Goal: Task Accomplishment & Management: Manage account settings

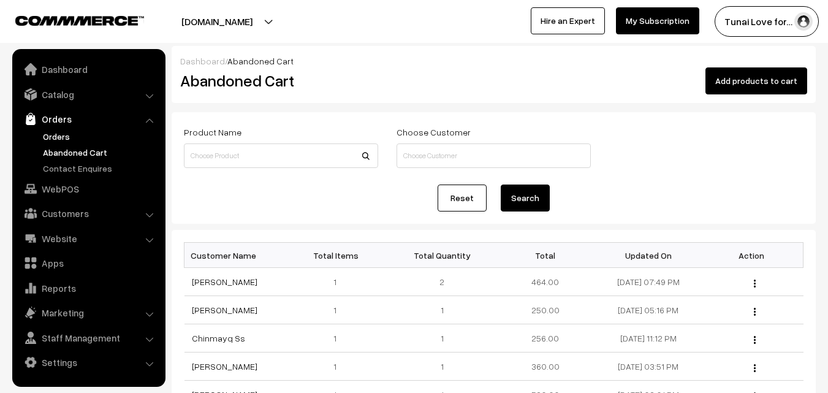
click at [72, 139] on link "Orders" at bounding box center [100, 136] width 121 height 13
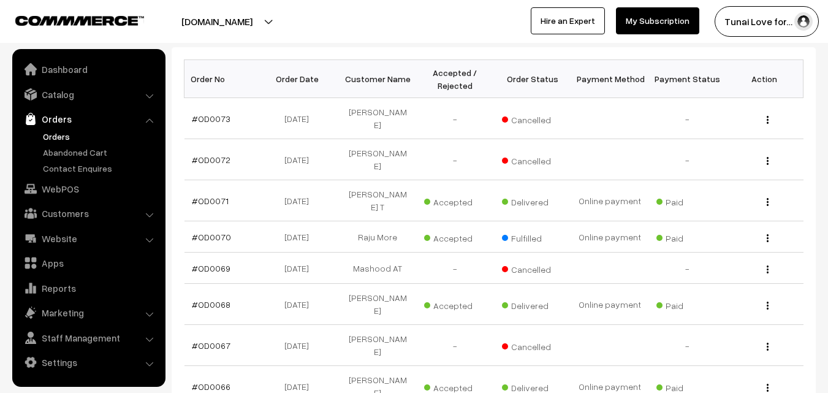
scroll to position [245, 0]
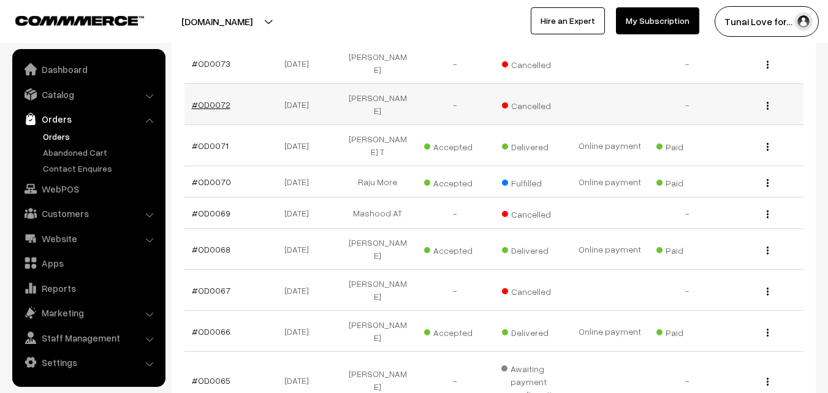
click at [211, 99] on link "#OD0072" at bounding box center [211, 104] width 39 height 10
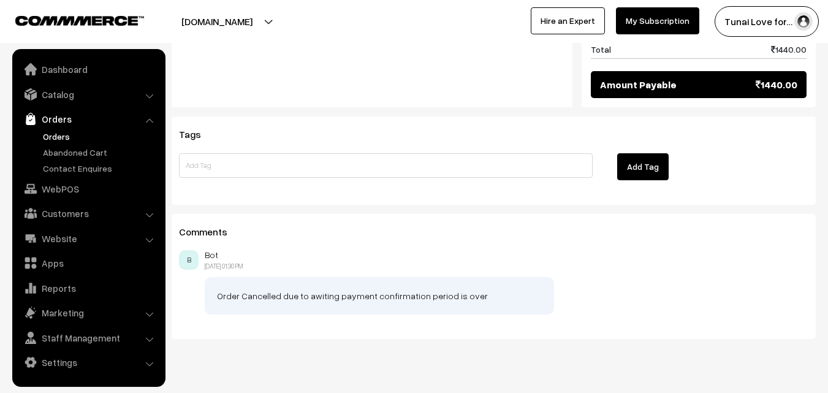
scroll to position [707, 0]
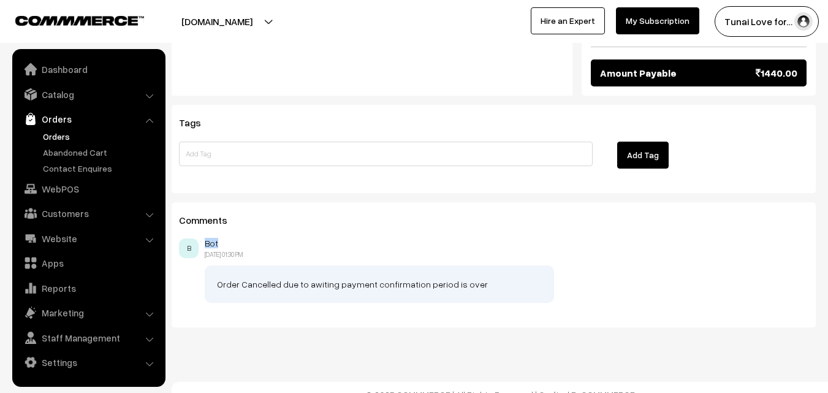
drag, startPoint x: 205, startPoint y: 229, endPoint x: 218, endPoint y: 228, distance: 12.9
click at [218, 238] on p "Bot" at bounding box center [507, 243] width 604 height 10
click at [308, 238] on div "Bot 10-09-2025 01:30 PM B" at bounding box center [493, 248] width 629 height 21
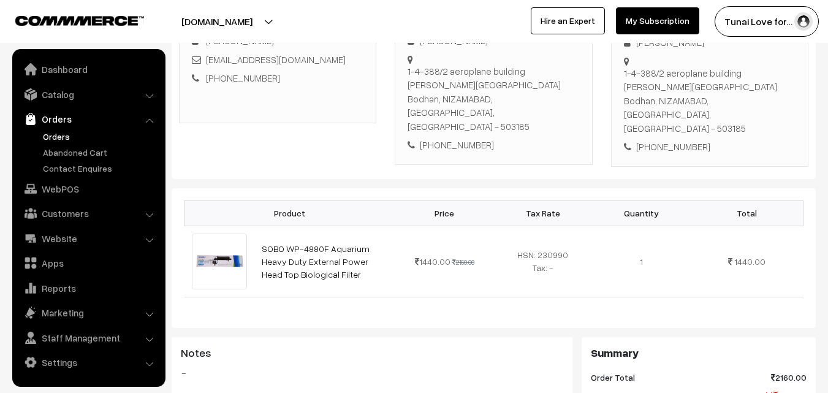
scroll to position [245, 0]
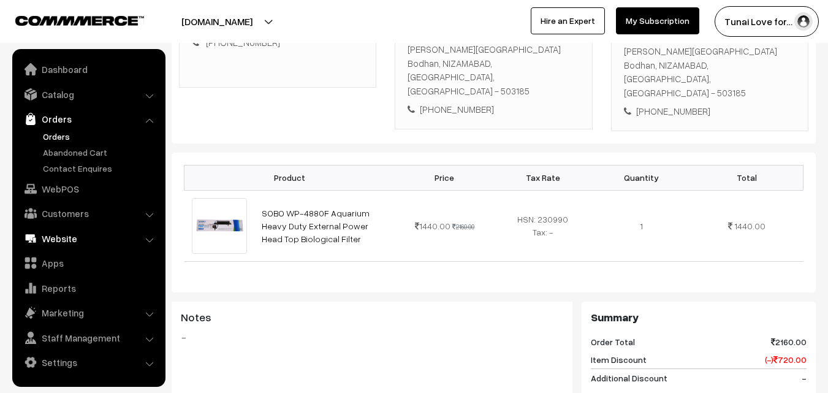
click at [69, 235] on link "Website" at bounding box center [88, 238] width 146 height 22
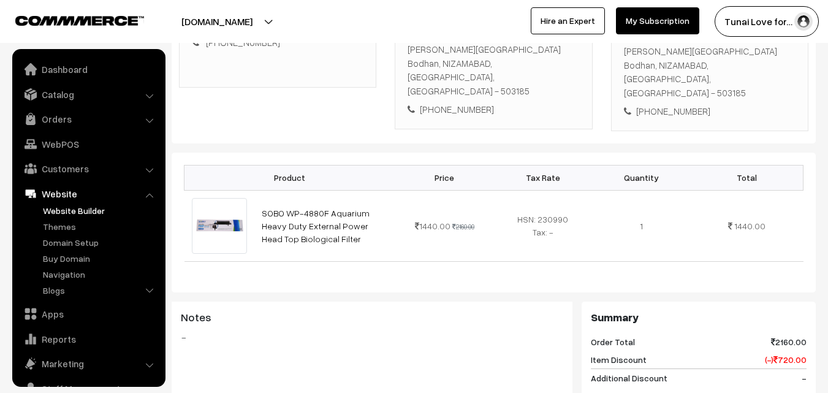
click at [64, 213] on link "Website Builder" at bounding box center [100, 210] width 121 height 13
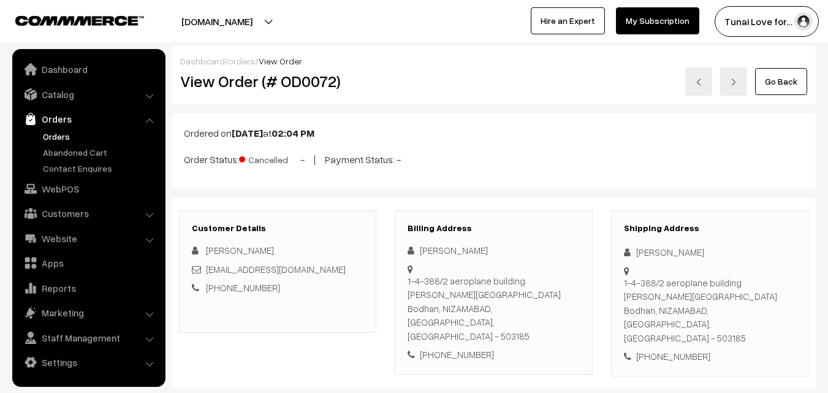
scroll to position [245, 0]
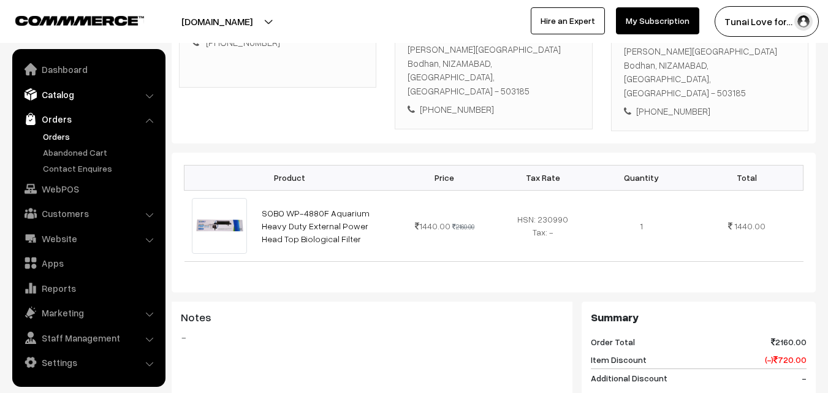
click at [58, 91] on link "Catalog" at bounding box center [88, 94] width 146 height 22
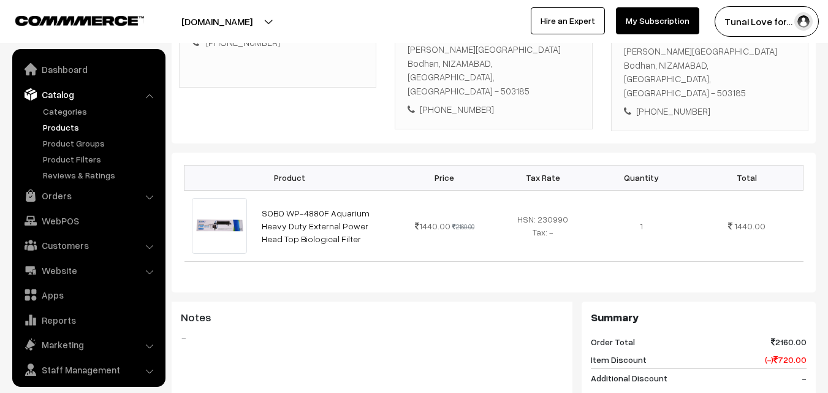
click at [64, 128] on link "Products" at bounding box center [100, 127] width 121 height 13
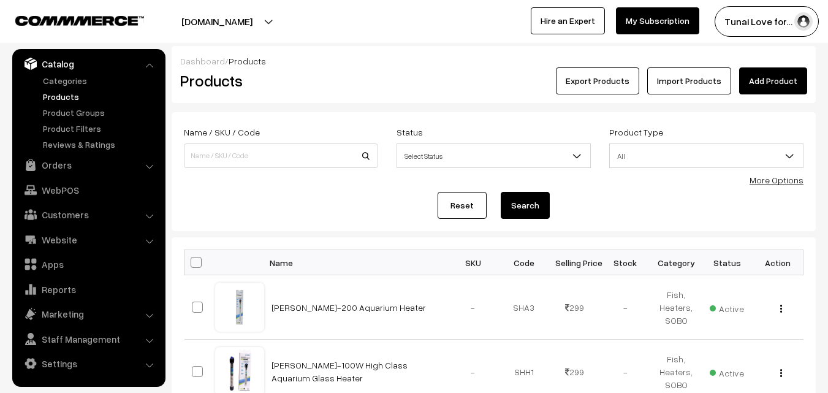
click at [773, 77] on link "Add Product" at bounding box center [773, 80] width 68 height 27
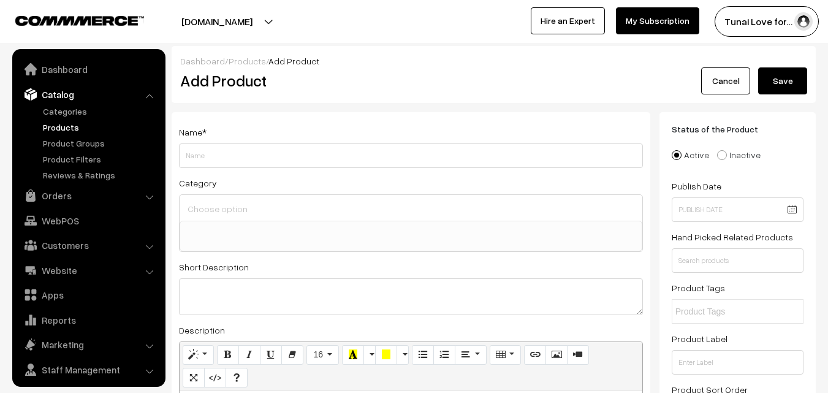
select select
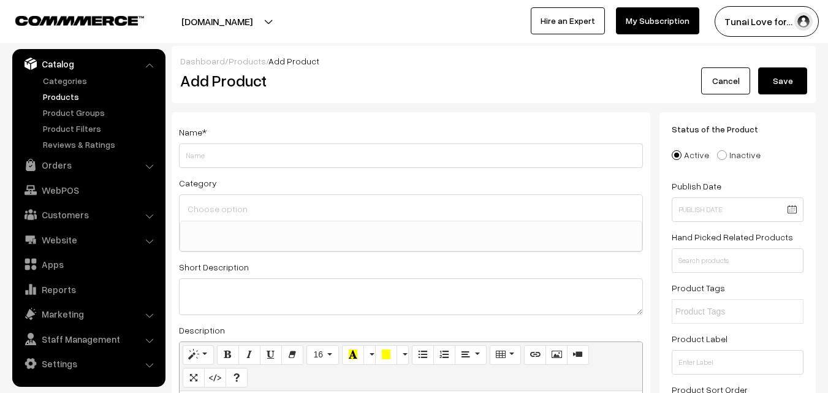
click at [739, 72] on link "Cancel" at bounding box center [725, 80] width 49 height 27
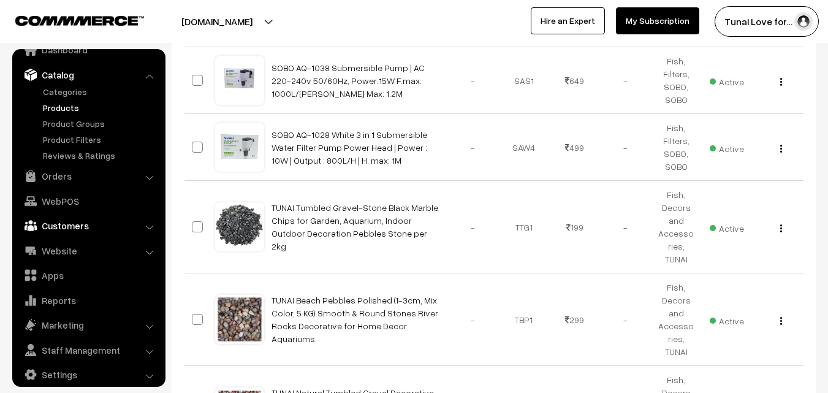
scroll to position [31, 0]
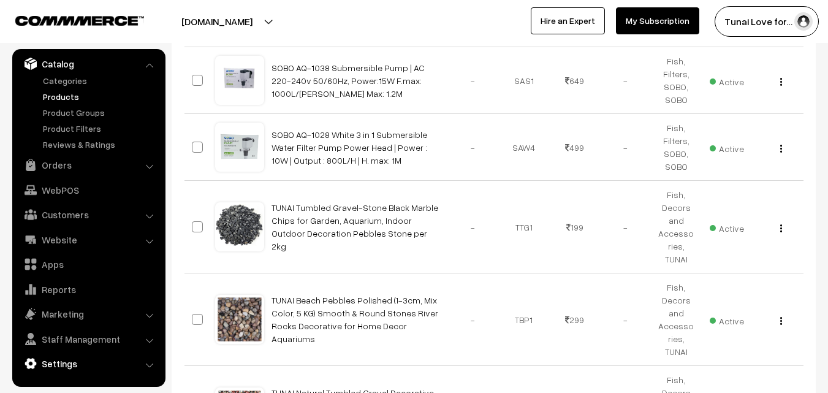
click at [82, 359] on link "Settings" at bounding box center [88, 363] width 146 height 22
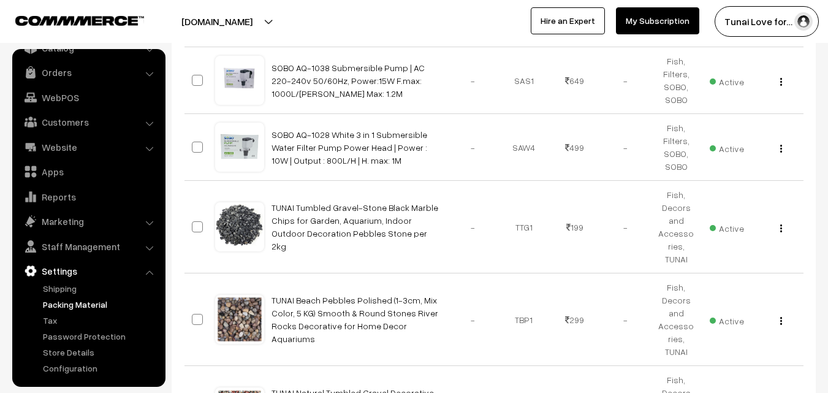
scroll to position [552, 0]
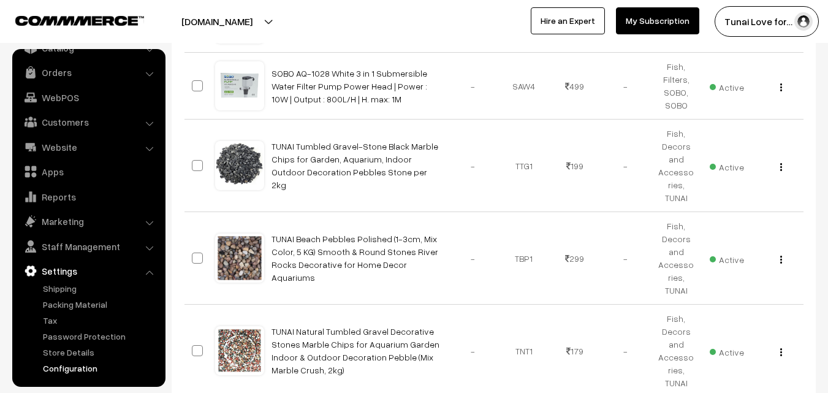
click at [79, 367] on link "Configuration" at bounding box center [100, 368] width 121 height 13
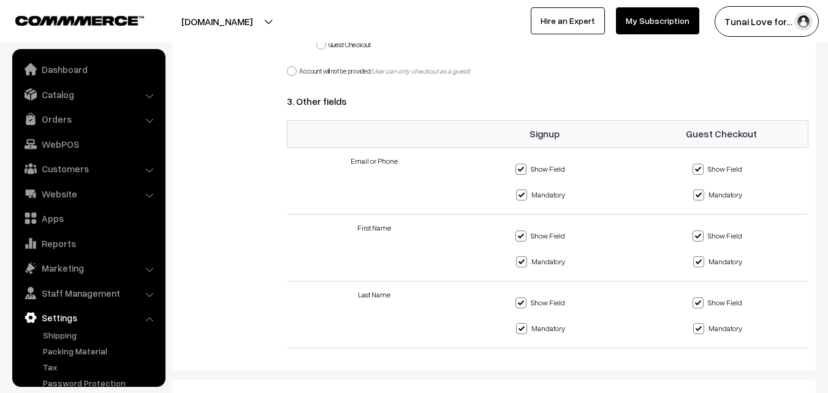
click at [152, 197] on li "Website Website Builder Authors" at bounding box center [88, 194] width 147 height 22
click at [148, 193] on li "Website Website Builder Authors" at bounding box center [88, 194] width 147 height 22
click at [144, 189] on link "Website" at bounding box center [88, 194] width 146 height 22
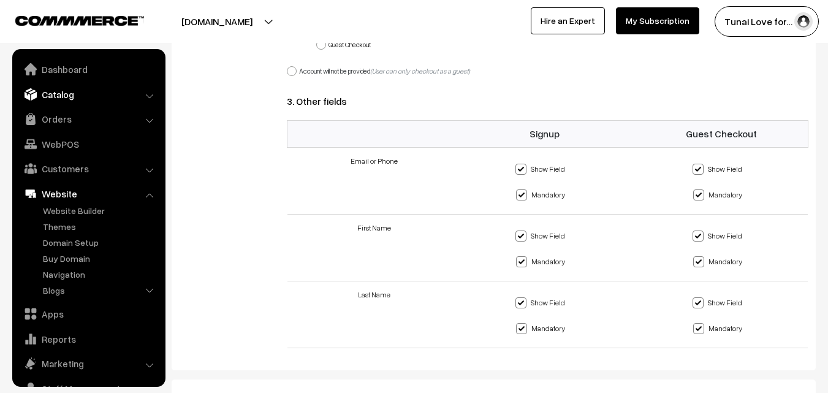
click at [139, 92] on link "Catalog" at bounding box center [88, 94] width 146 height 22
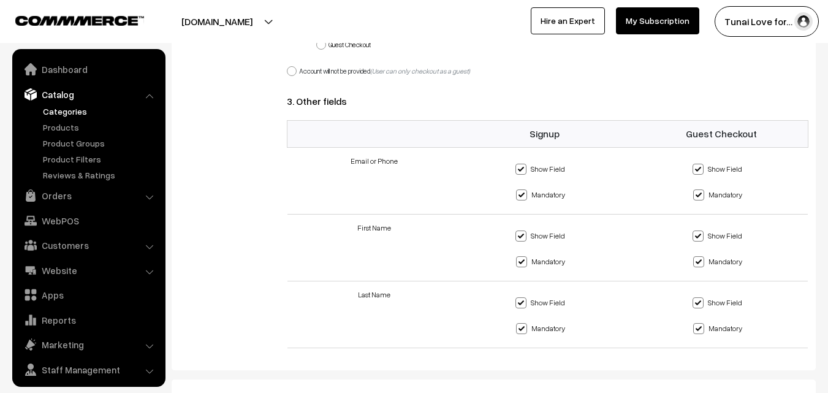
click at [72, 110] on link "Categories" at bounding box center [100, 111] width 121 height 13
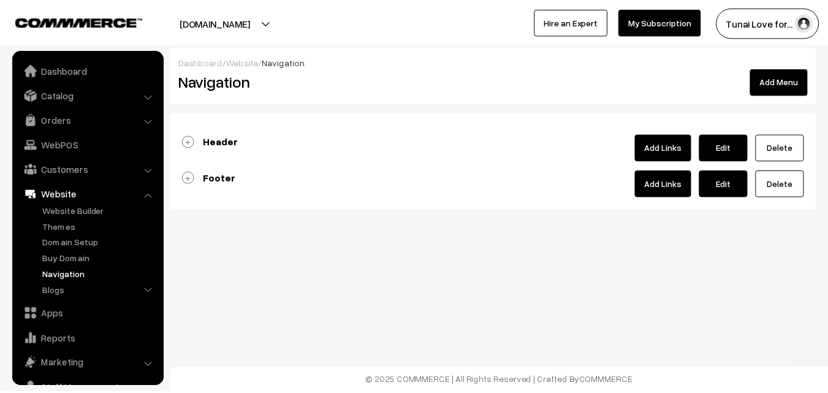
scroll to position [50, 0]
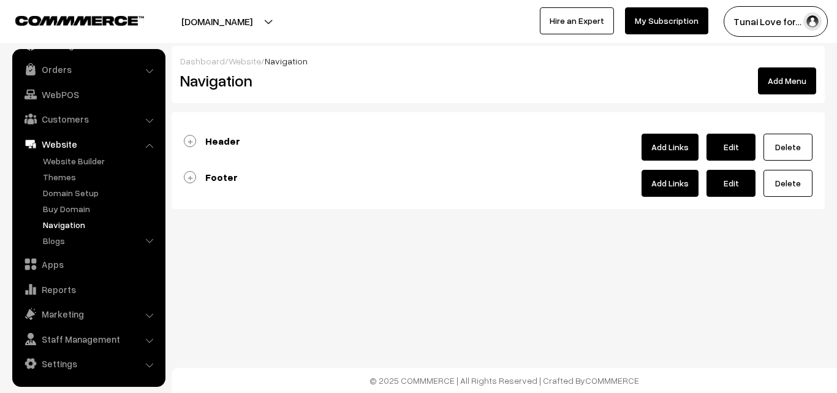
click at [188, 139] on link "Header" at bounding box center [212, 141] width 56 height 12
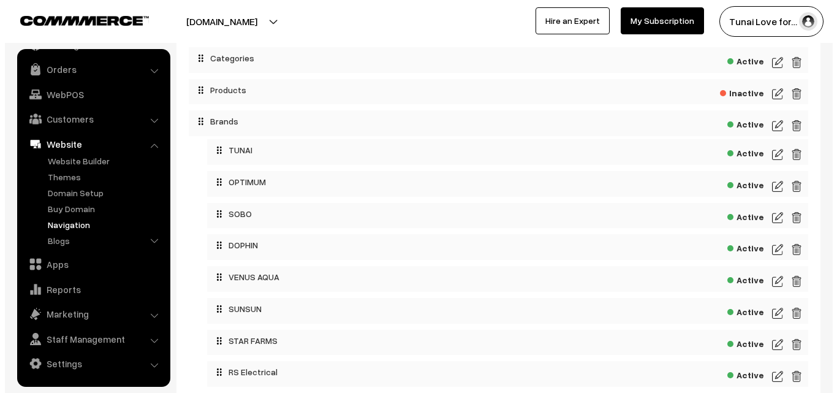
scroll to position [0, 0]
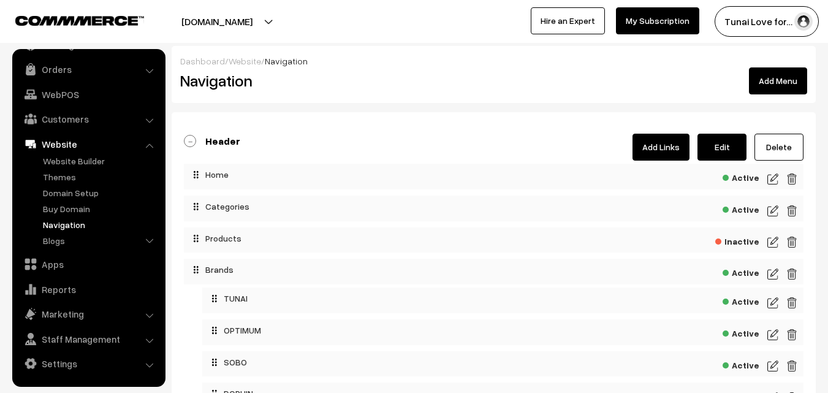
click at [664, 147] on link "Add Links" at bounding box center [660, 147] width 57 height 27
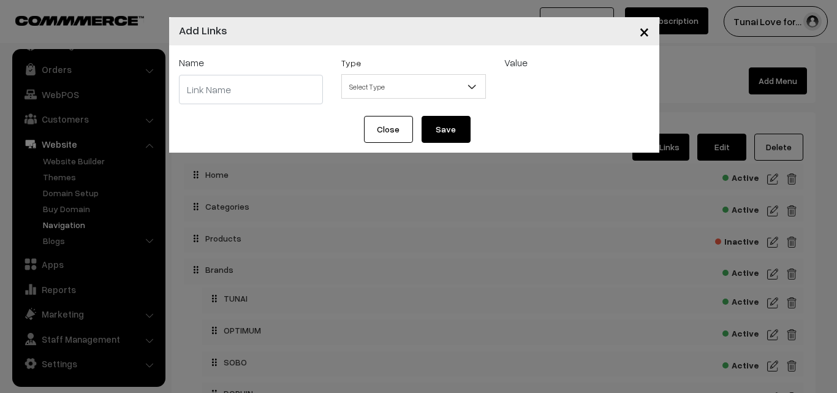
click at [264, 86] on input "text" at bounding box center [251, 89] width 145 height 29
paste input "HAILEYA"
type input "HAILEYA"
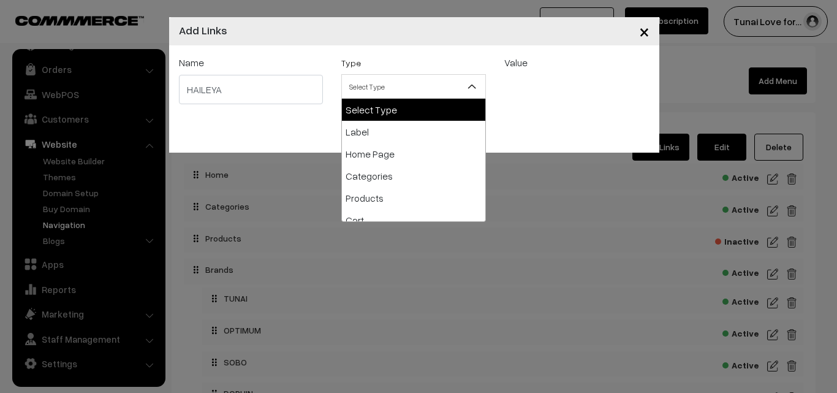
click at [408, 86] on span "Select Type" at bounding box center [413, 86] width 143 height 21
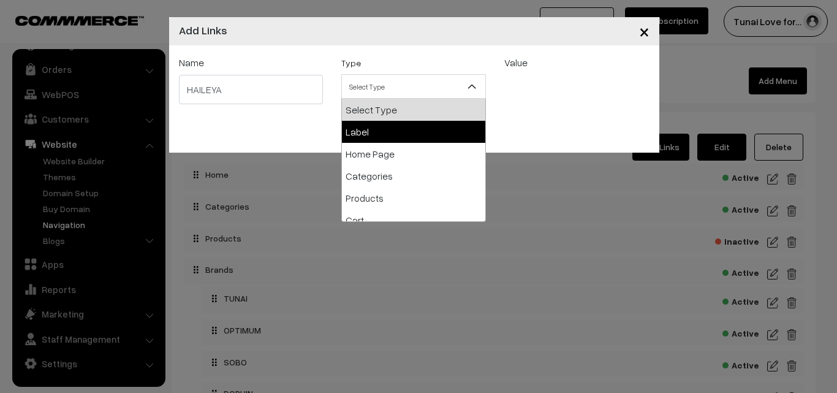
click at [574, 95] on div "Value Select Product Group All Categories Brands Brands > TUNAI Brands > OPTIMU…" at bounding box center [576, 80] width 163 height 51
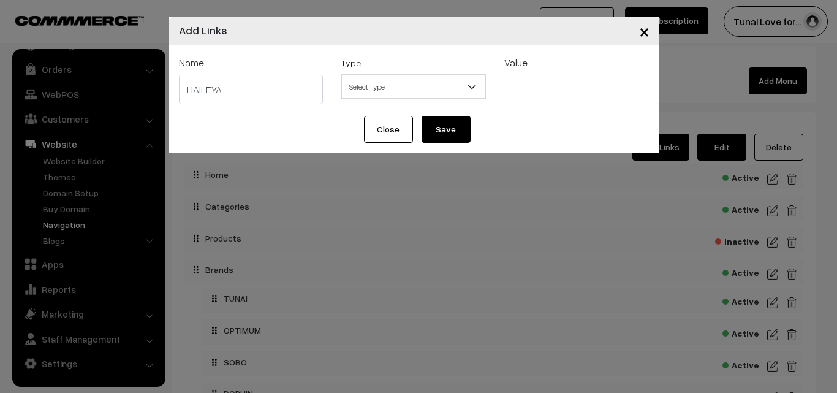
click at [446, 123] on button "Save" at bounding box center [446, 129] width 49 height 27
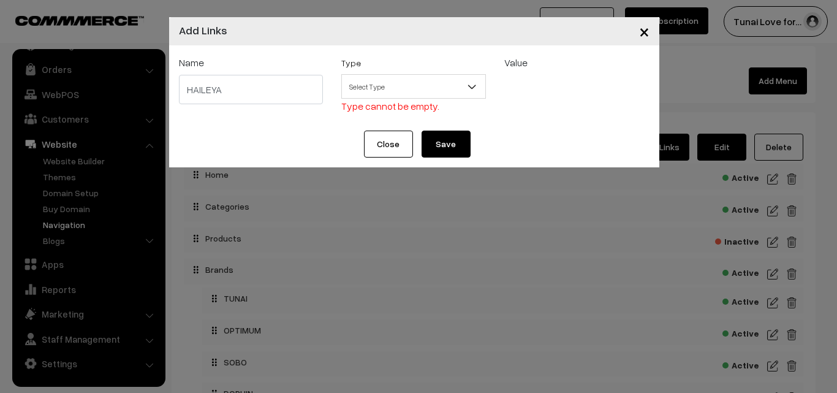
click at [419, 84] on span "Select Type" at bounding box center [413, 86] width 143 height 21
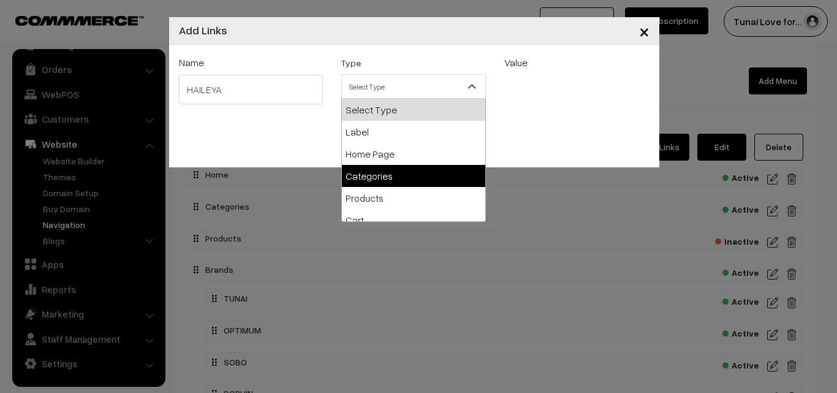
select select "categories"
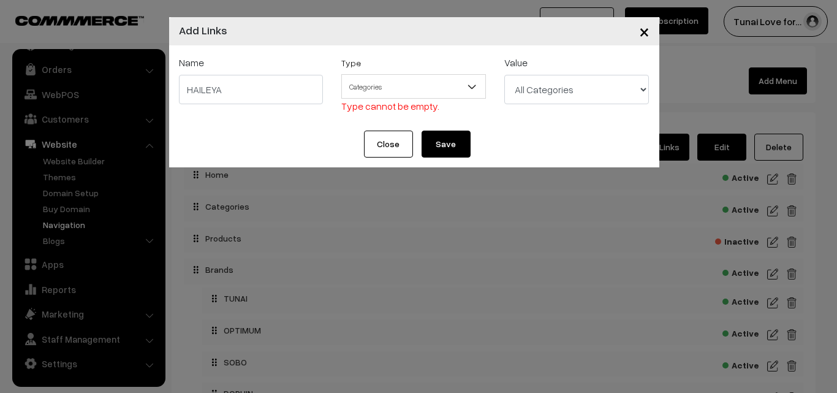
click at [600, 92] on select "All Categories Brands Brands > TUNAI Brands > OPTIMUM Brands > SOBO Brands > DO…" at bounding box center [576, 89] width 145 height 29
click at [547, 83] on select "All Categories Brands Brands > TUNAI Brands > OPTIMUM Brands > SOBO Brands > DO…" at bounding box center [576, 89] width 145 height 29
click at [482, 39] on div "× Add Links" at bounding box center [414, 31] width 490 height 28
click at [520, 142] on div "Close Save" at bounding box center [414, 149] width 490 height 37
click at [399, 148] on button "Close" at bounding box center [388, 144] width 49 height 27
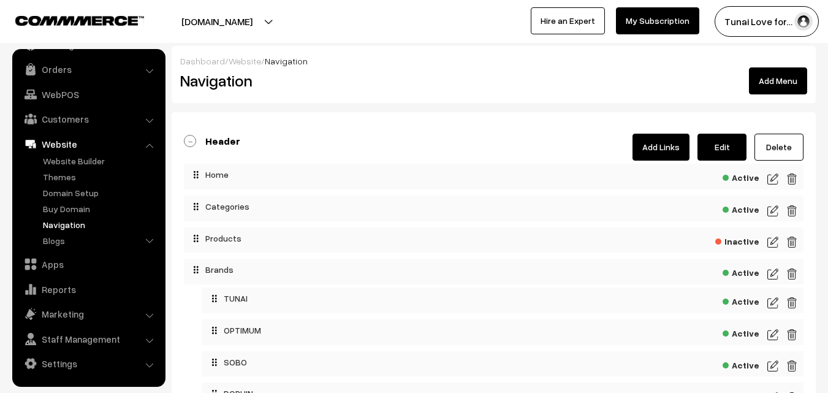
click at [673, 149] on link "Add Links" at bounding box center [660, 147] width 57 height 27
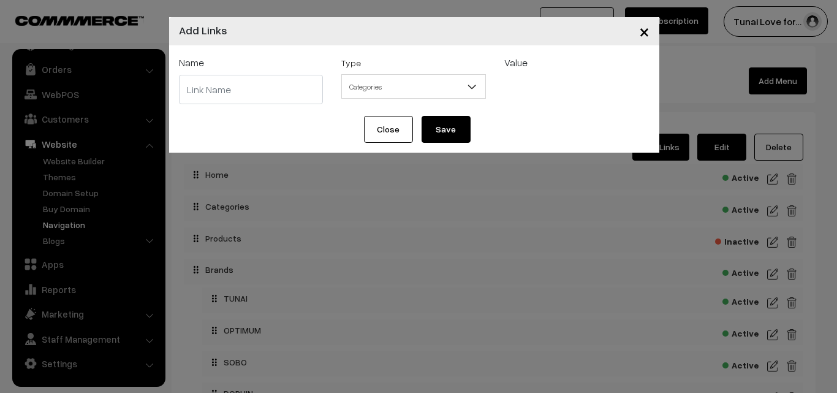
click at [278, 85] on input "text" at bounding box center [251, 89] width 145 height 29
paste input "HAILEYA"
type input "HAILEYA"
click at [449, 88] on span "Categories" at bounding box center [413, 86] width 143 height 21
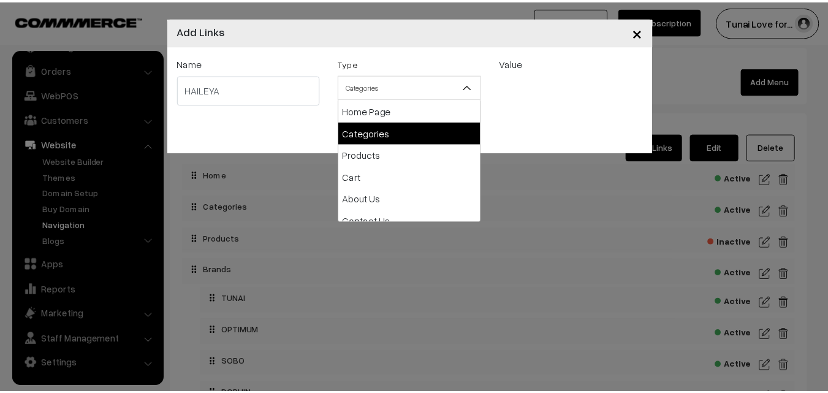
scroll to position [61, 0]
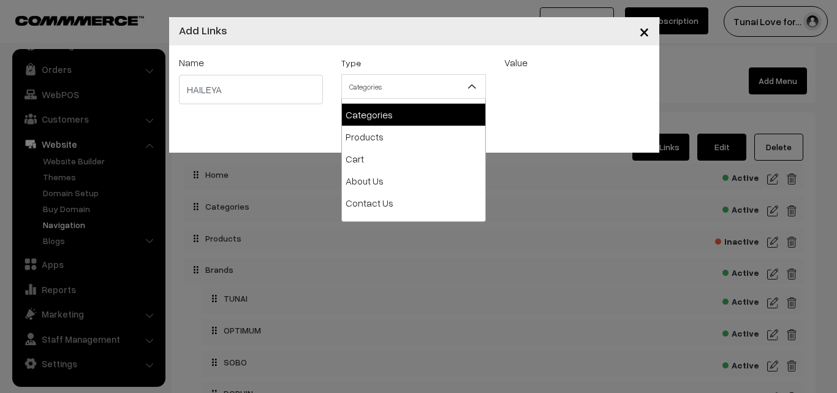
select select "categories"
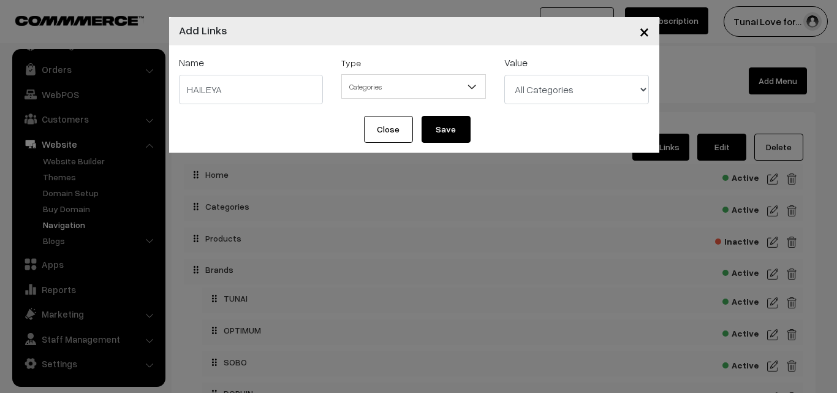
click at [527, 94] on select "All Categories Brands Brands > TUNAI Brands > OPTIMUM Brands > SOBO Brands > DO…" at bounding box center [576, 89] width 145 height 29
click at [649, 31] on span "×" at bounding box center [644, 31] width 10 height 23
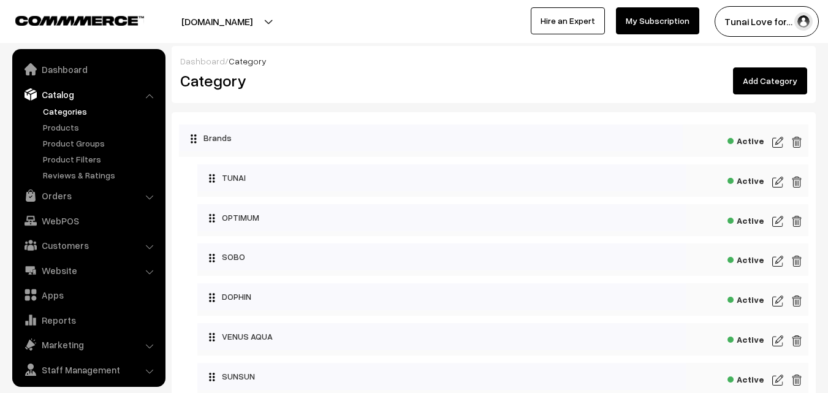
scroll to position [31, 0]
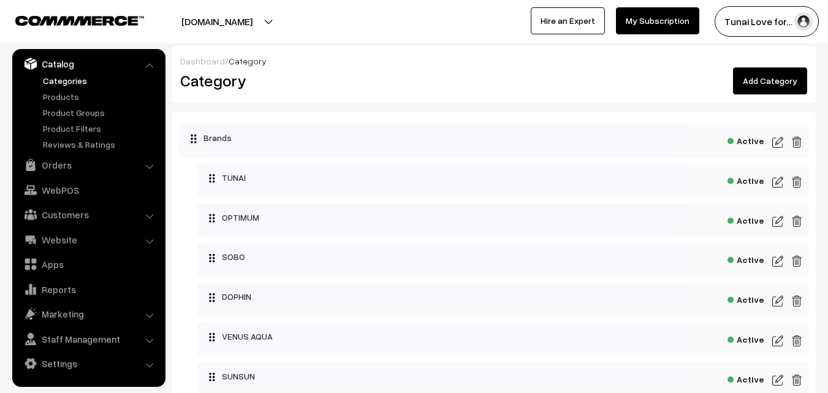
click at [767, 80] on link "Add Category" at bounding box center [770, 80] width 74 height 27
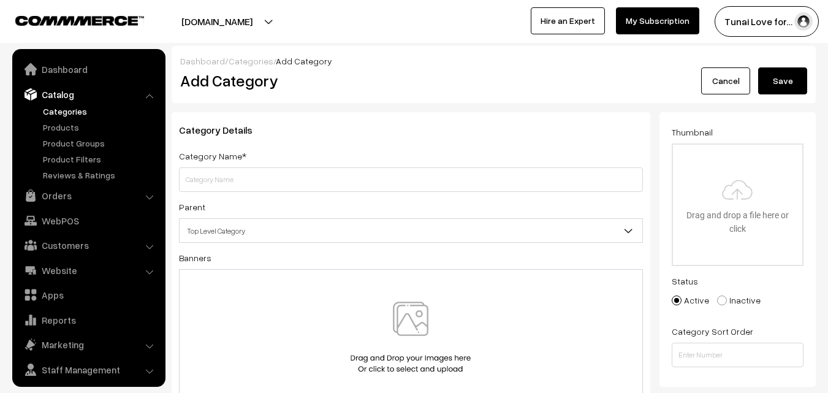
scroll to position [31, 0]
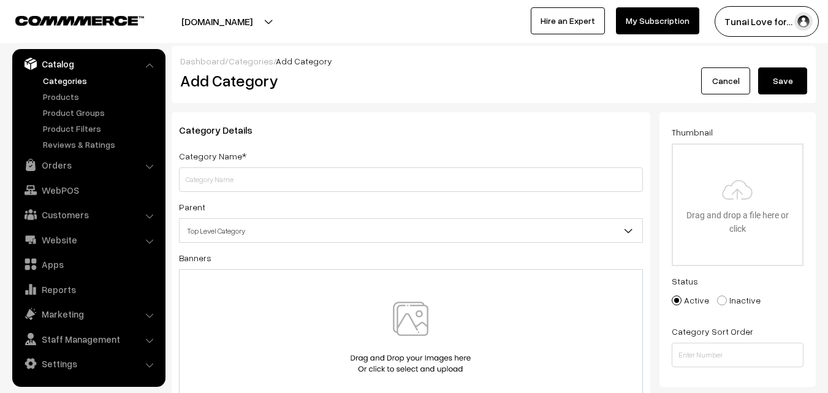
click at [194, 182] on input "text" at bounding box center [411, 179] width 464 height 25
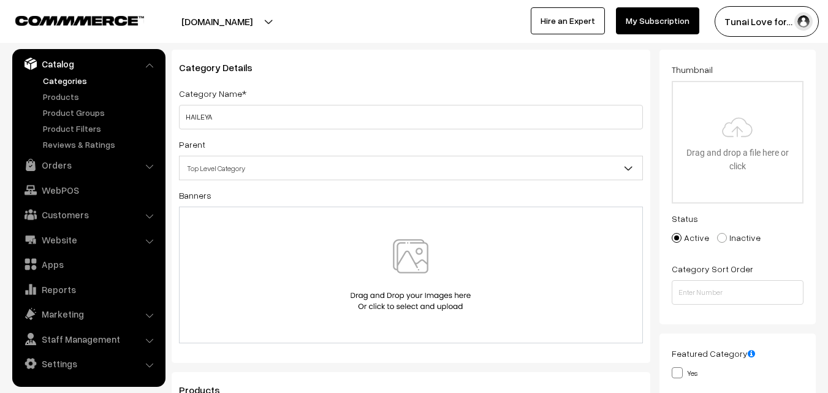
scroll to position [61, 0]
type input "HAILEYA"
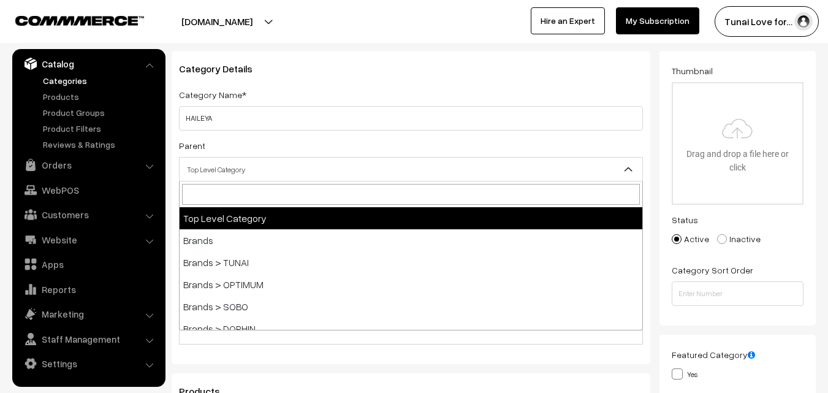
click at [623, 170] on b at bounding box center [629, 169] width 12 height 12
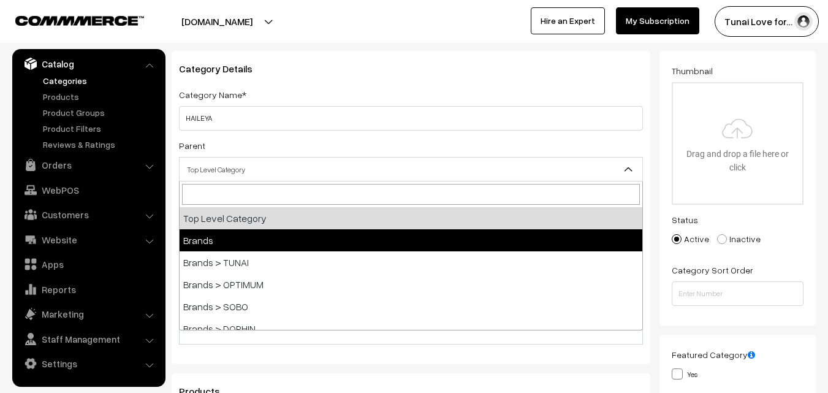
select select "34"
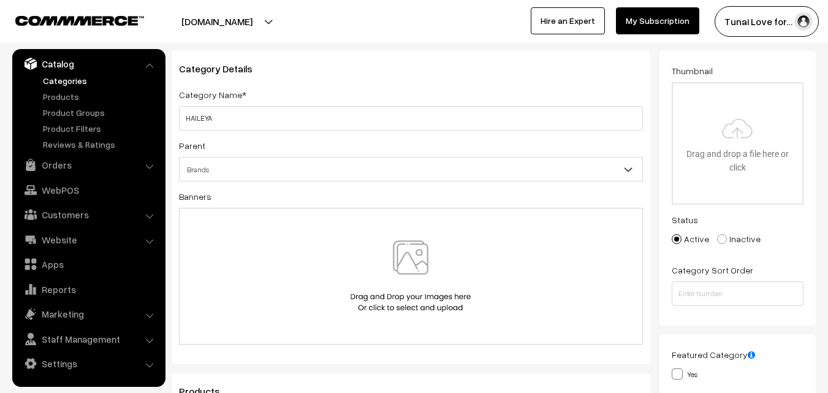
scroll to position [0, 0]
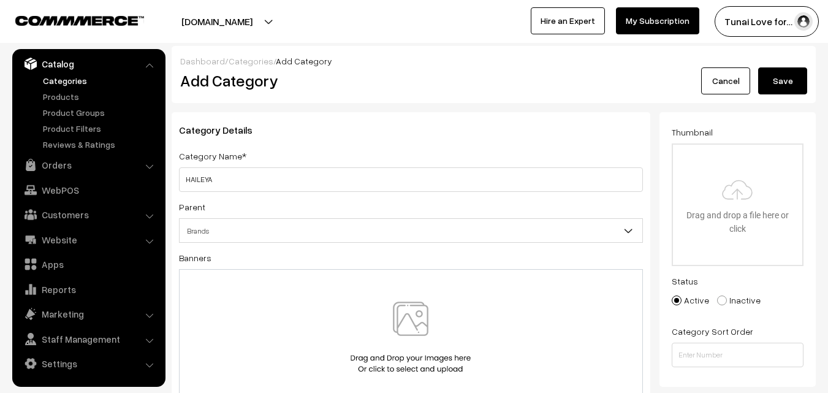
click at [800, 84] on button "Save" at bounding box center [782, 80] width 49 height 27
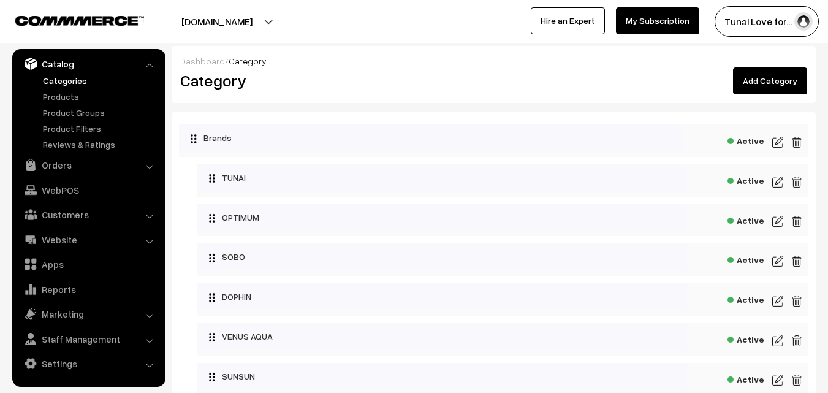
scroll to position [245, 0]
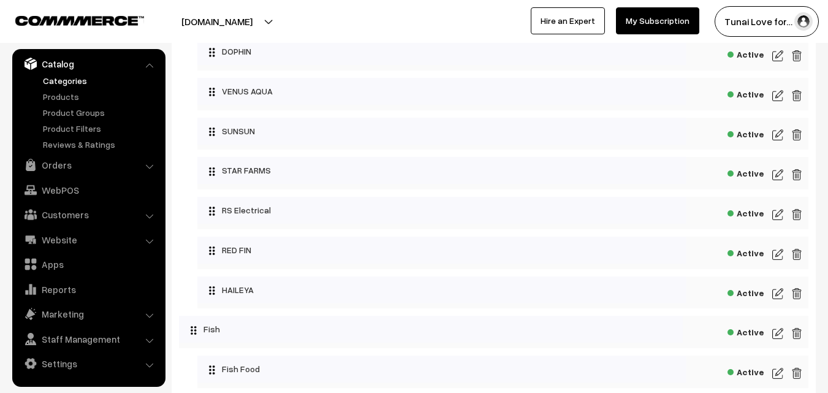
click at [431, 15] on div "Tunai Love for… My Profile Refer & Earn Support Sign Out Hire an Expert My Subs…" at bounding box center [624, 21] width 420 height 31
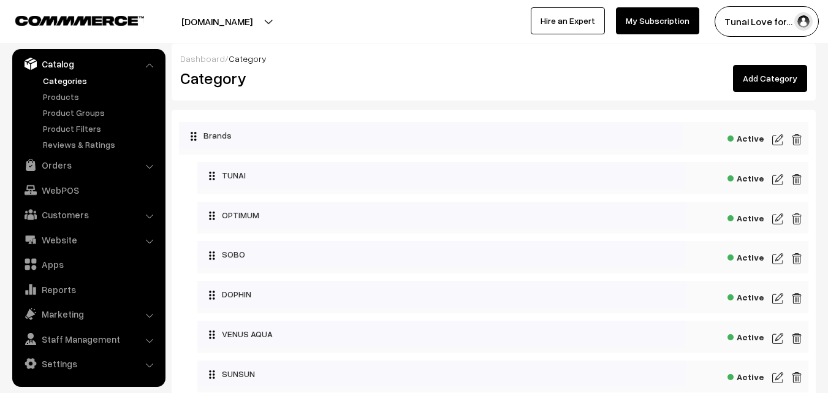
scroll to position [0, 0]
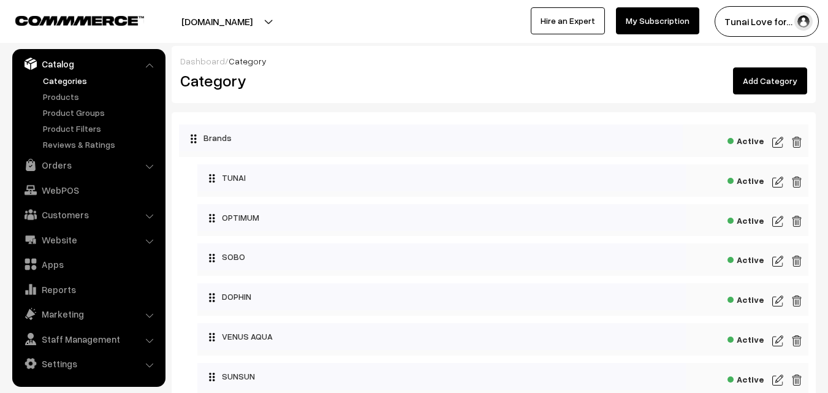
click at [779, 143] on img at bounding box center [777, 142] width 11 height 15
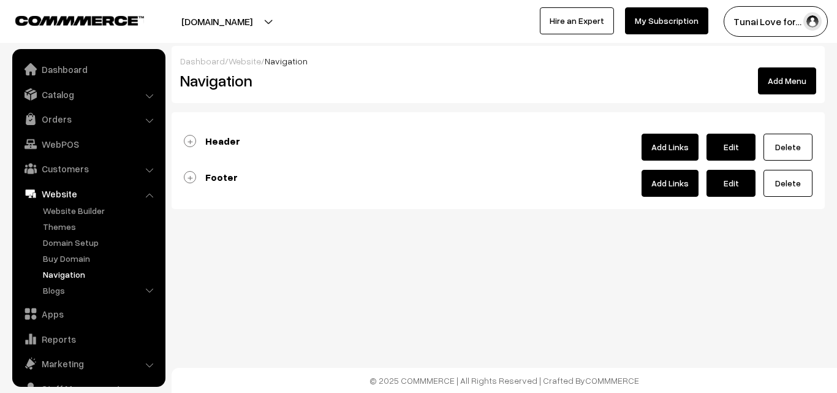
scroll to position [50, 0]
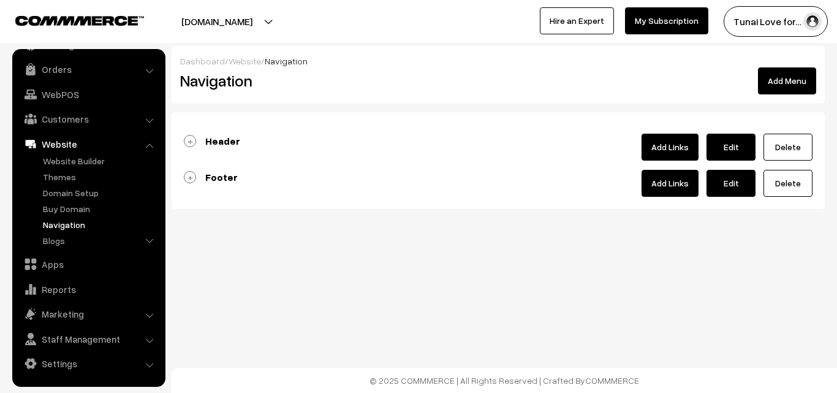
click at [668, 145] on link "Add Links" at bounding box center [670, 147] width 57 height 27
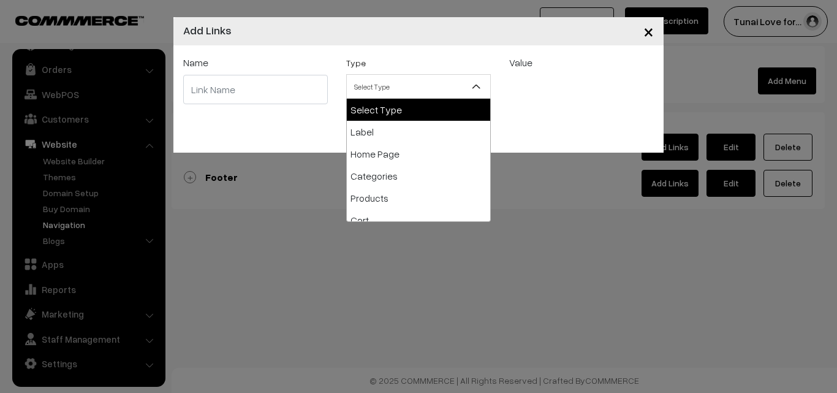
click at [365, 91] on span "Select Type" at bounding box center [418, 86] width 143 height 21
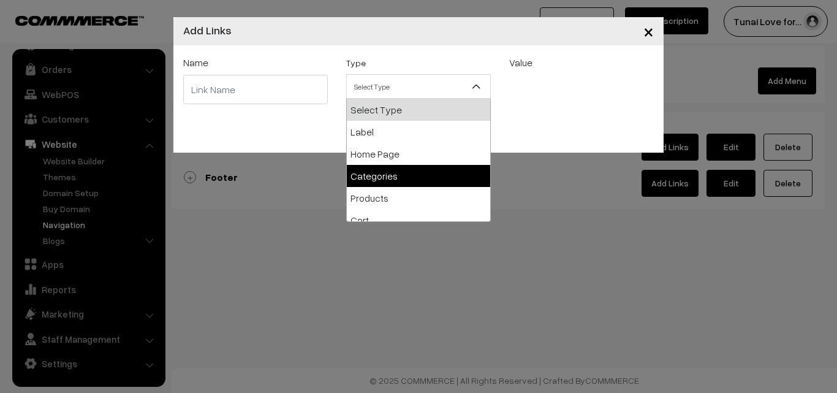
select select "categories"
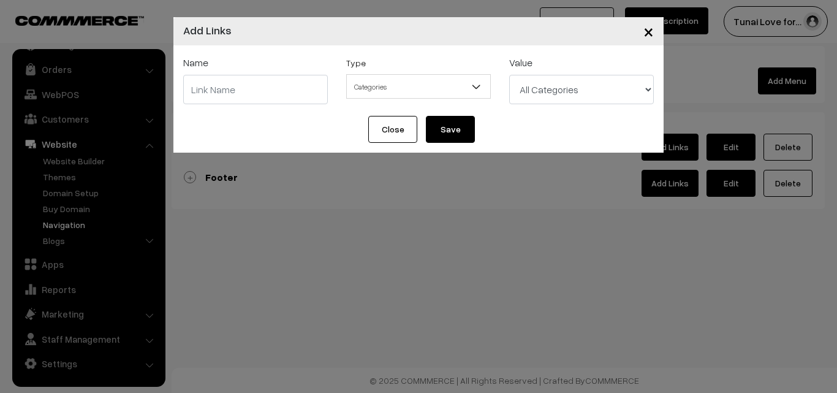
click at [598, 87] on select "All Categories Brands Brands > TUNAI Brands > OPTIMUM Brands > SOBO Brands > DO…" at bounding box center [581, 89] width 145 height 29
select select "46"
click at [509, 75] on select "All Categories Brands Brands > TUNAI Brands > OPTIMUM Brands > SOBO Brands > DO…" at bounding box center [581, 89] width 145 height 29
click at [263, 93] on input "text" at bounding box center [255, 89] width 145 height 29
paste input "HAILEYA"
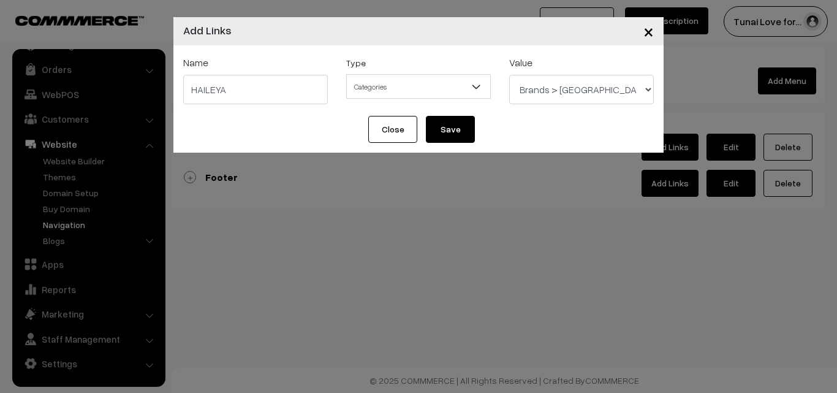
type input "HAILEYA"
click at [447, 135] on button "Save" at bounding box center [450, 129] width 49 height 27
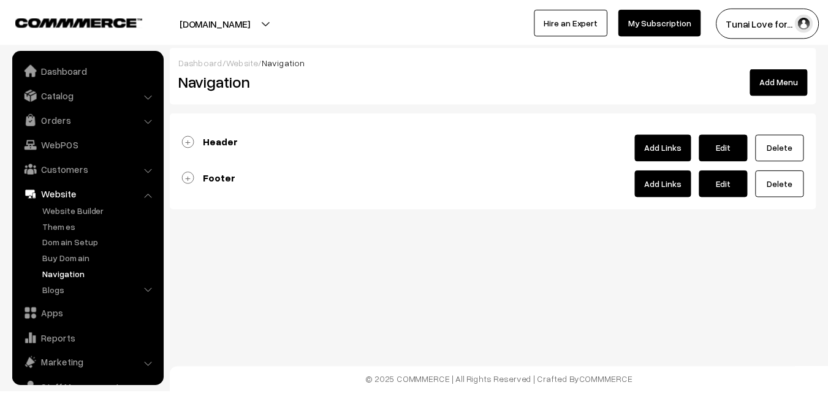
scroll to position [50, 0]
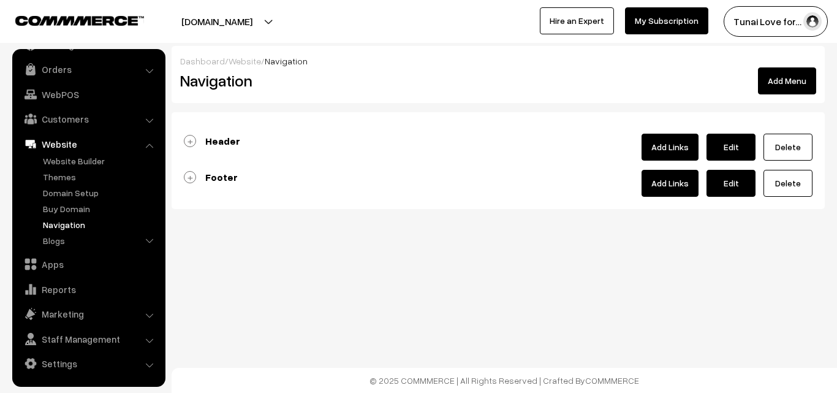
click at [218, 142] on b "Header" at bounding box center [222, 141] width 35 height 12
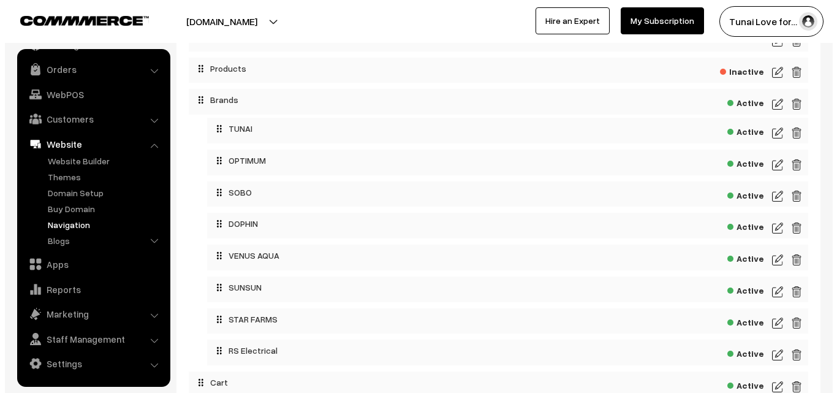
scroll to position [61, 0]
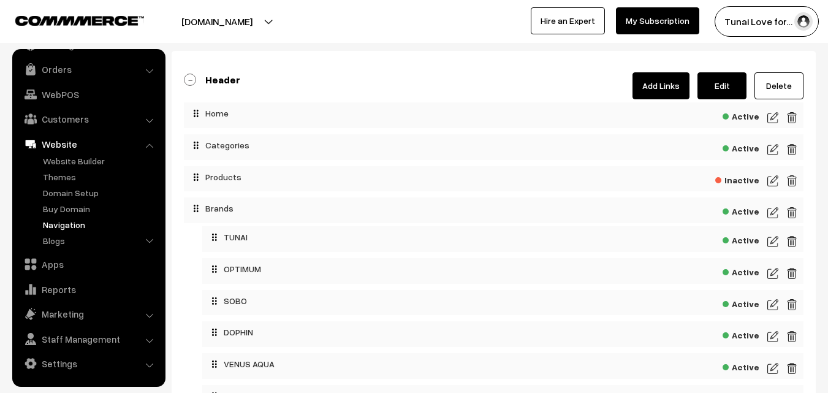
click at [667, 86] on link "Add Links" at bounding box center [660, 85] width 57 height 27
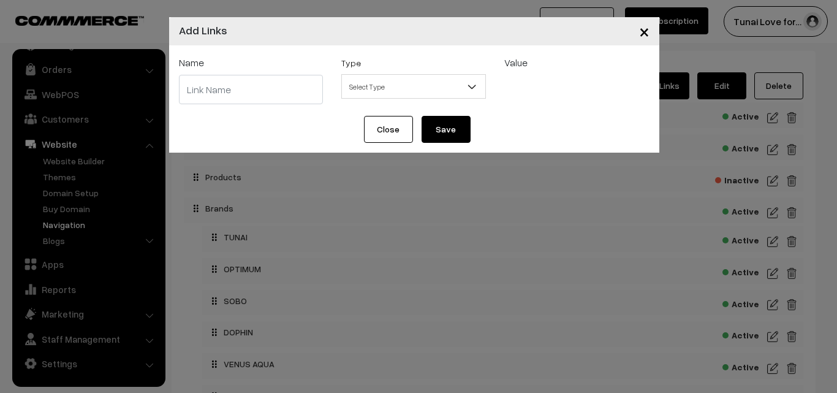
click at [256, 83] on input "text" at bounding box center [251, 89] width 145 height 29
paste input "HAILEYA"
type input "HAILEYA"
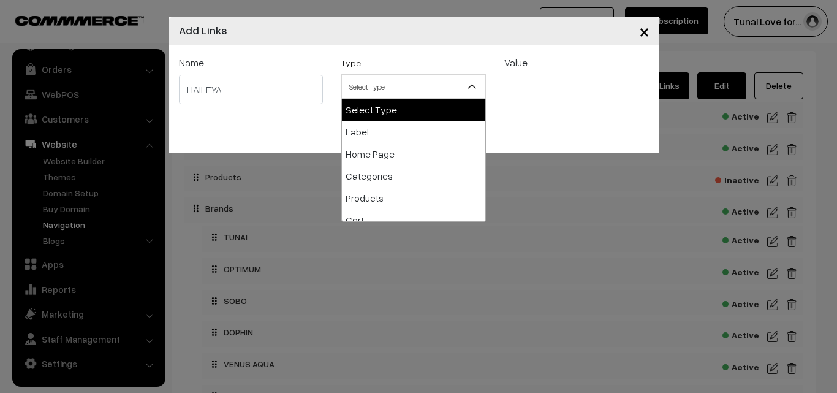
click at [412, 84] on span "Select Type" at bounding box center [413, 86] width 143 height 21
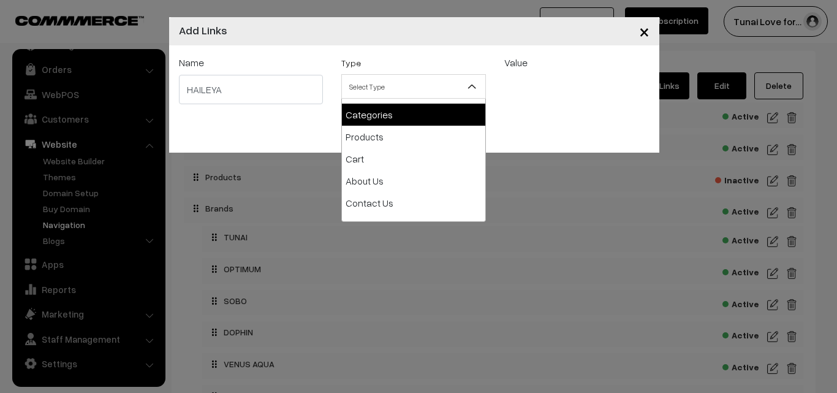
select select "categories"
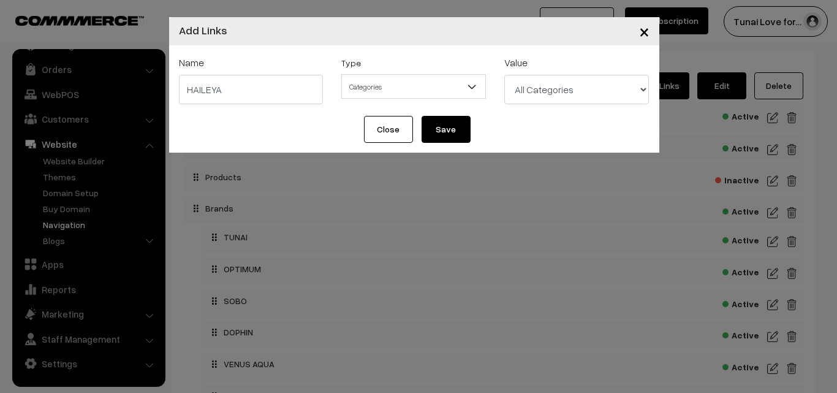
click at [570, 86] on select "All Categories Brands Brands > TUNAI Brands > OPTIMUM Brands > SOBO Brands > DO…" at bounding box center [576, 89] width 145 height 29
select select "46"
click at [504, 75] on select "All Categories Brands Brands > TUNAI Brands > OPTIMUM Brands > SOBO Brands > DO…" at bounding box center [576, 89] width 145 height 29
click at [461, 122] on button "Save" at bounding box center [446, 129] width 49 height 27
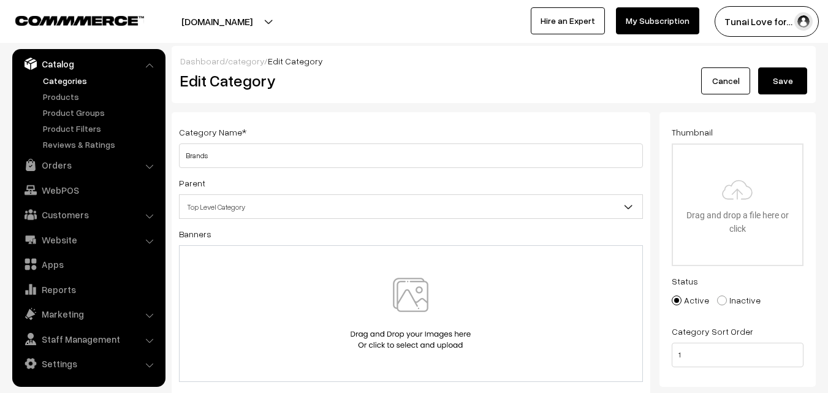
click at [729, 88] on link "Cancel" at bounding box center [725, 80] width 49 height 27
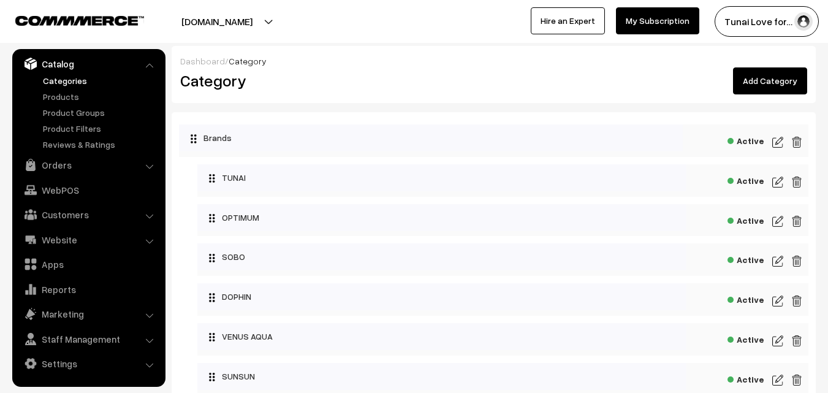
click at [58, 82] on link "Categories" at bounding box center [100, 80] width 121 height 13
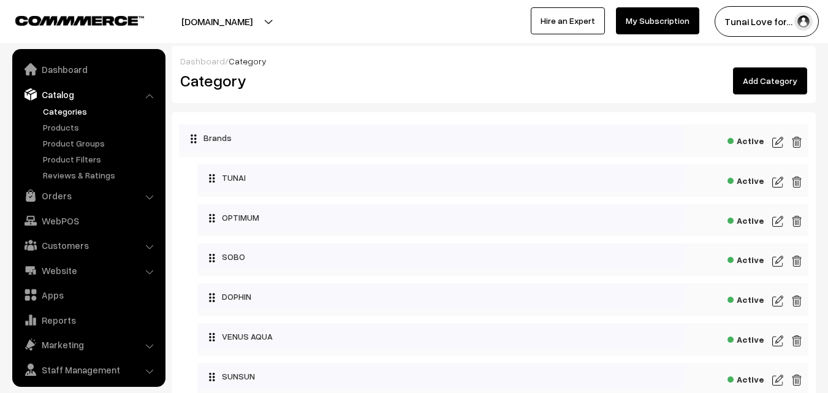
scroll to position [31, 0]
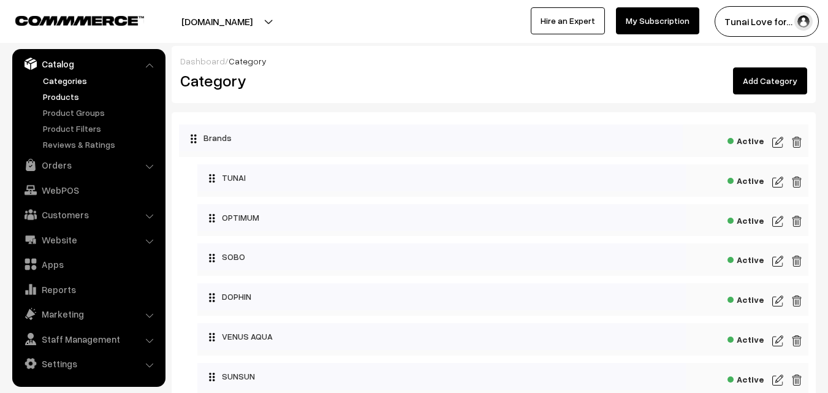
click at [60, 97] on link "Products" at bounding box center [100, 96] width 121 height 13
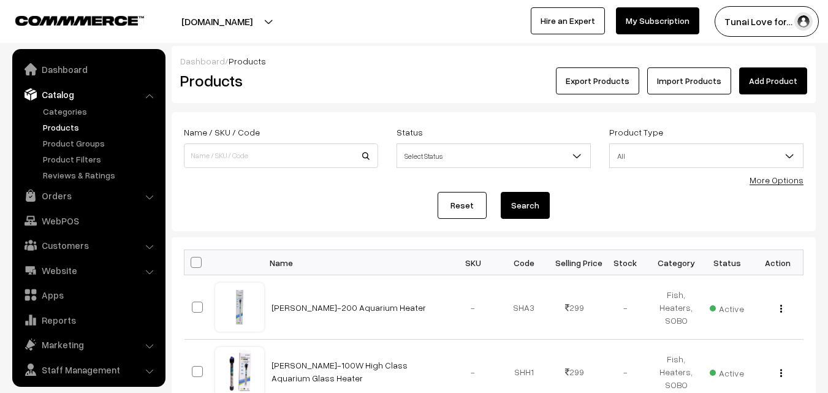
scroll to position [31, 0]
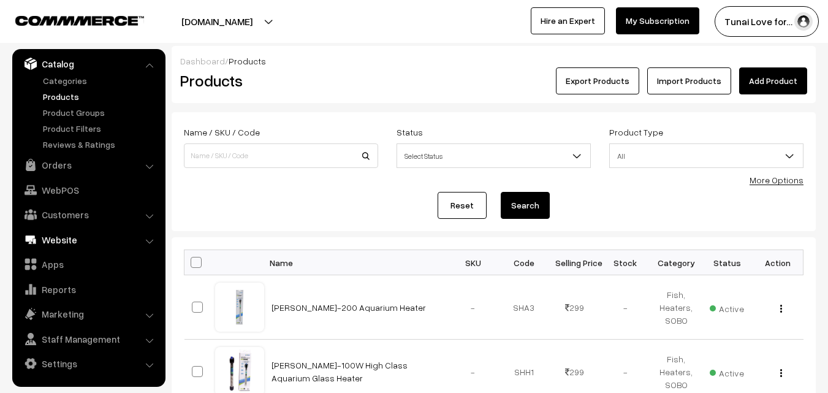
click at [142, 240] on link "Website" at bounding box center [88, 240] width 146 height 22
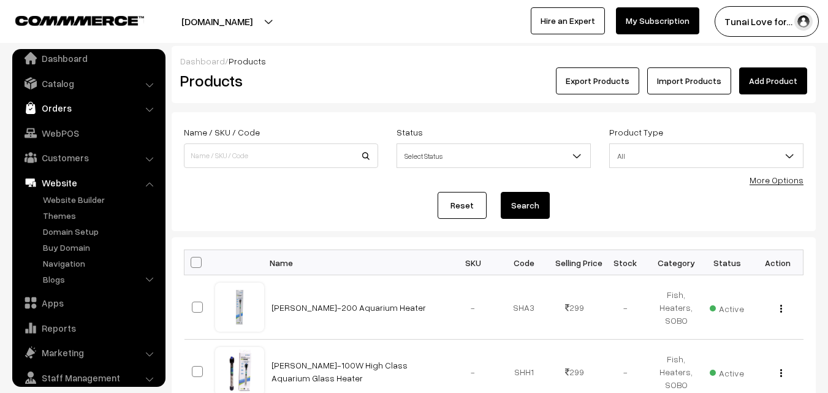
scroll to position [0, 0]
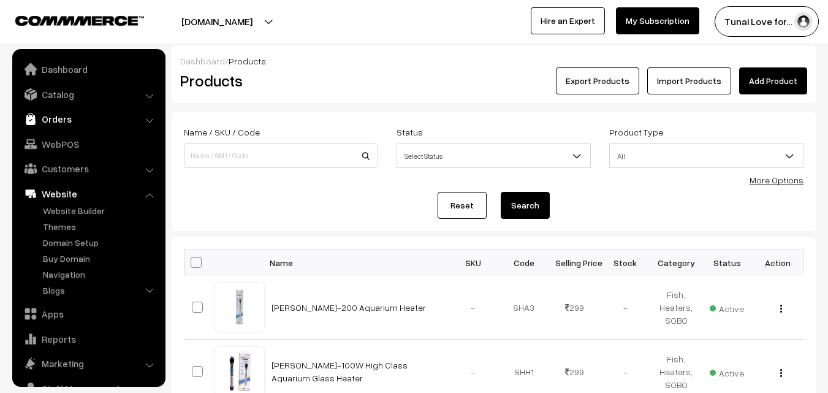
click at [145, 118] on link "Orders" at bounding box center [88, 119] width 146 height 22
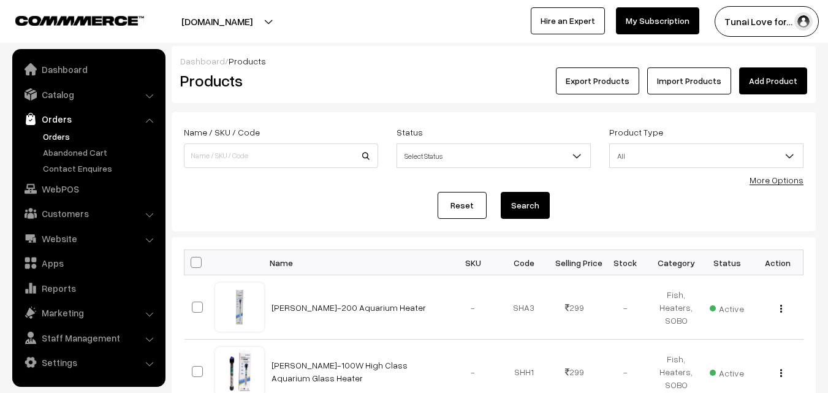
click at [58, 136] on link "Orders" at bounding box center [100, 136] width 121 height 13
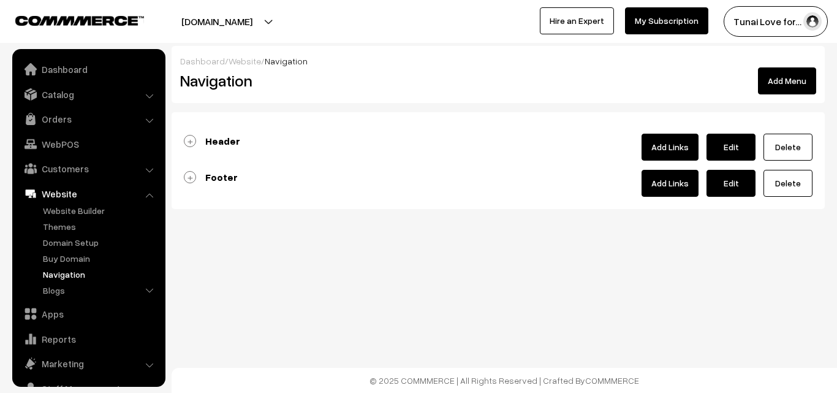
scroll to position [50, 0]
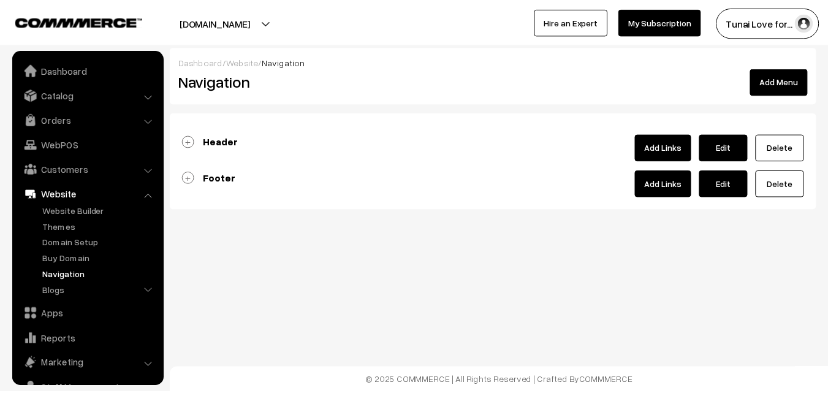
scroll to position [50, 0]
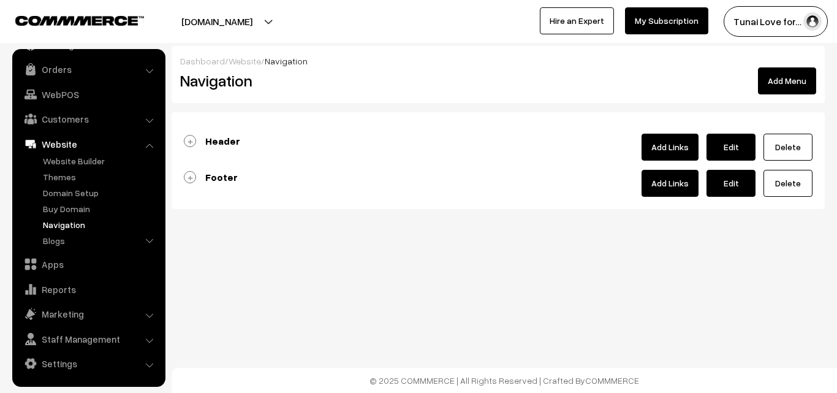
click at [219, 141] on b "Header" at bounding box center [222, 141] width 35 height 12
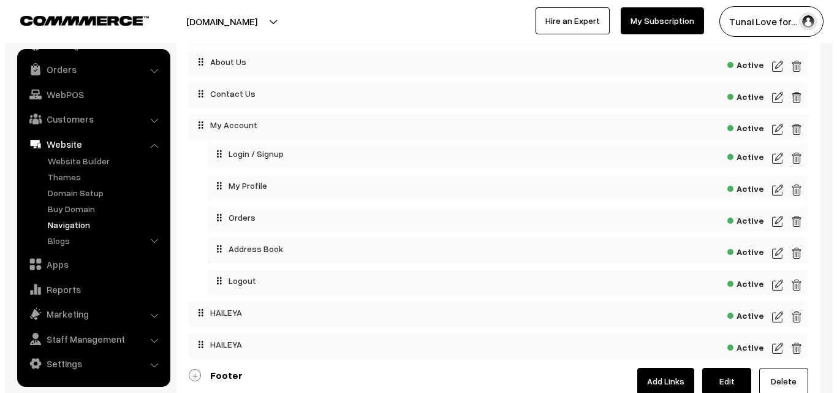
scroll to position [613, 0]
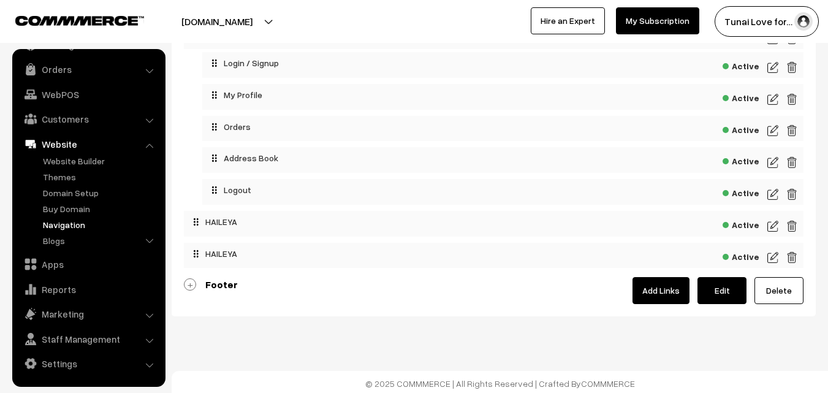
click at [792, 258] on img at bounding box center [791, 257] width 11 height 15
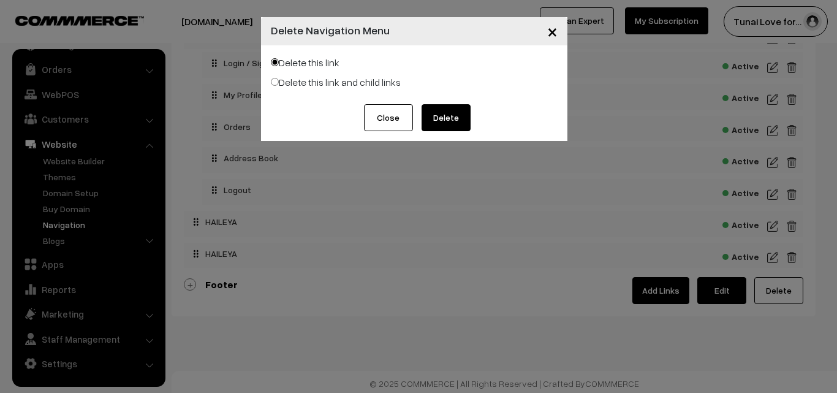
click at [448, 112] on button "Delete" at bounding box center [446, 117] width 49 height 27
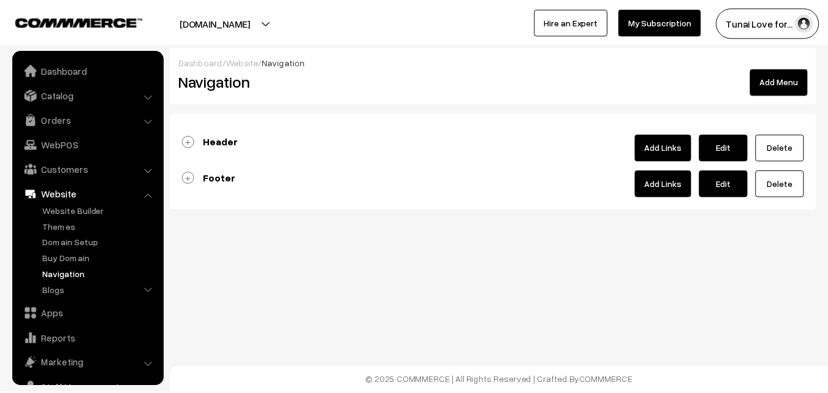
scroll to position [50, 0]
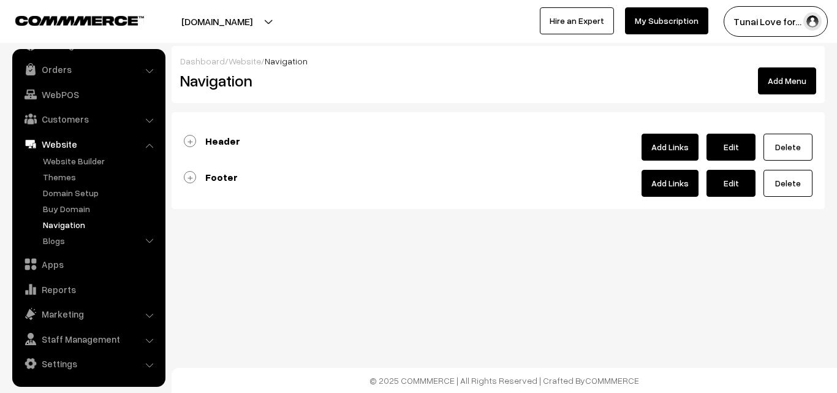
click at [220, 142] on b "Header" at bounding box center [222, 141] width 35 height 12
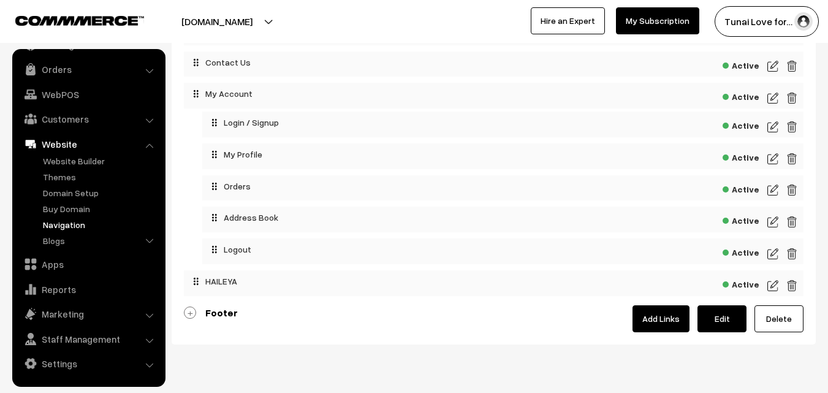
scroll to position [523, 0]
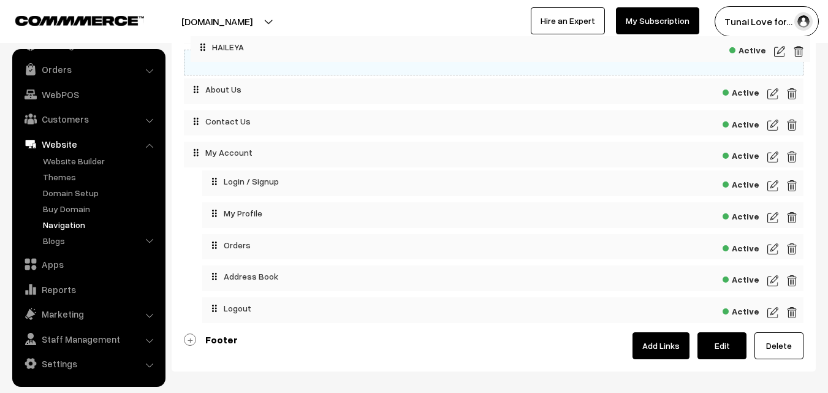
drag, startPoint x: 248, startPoint y: 314, endPoint x: 255, endPoint y: 47, distance: 267.3
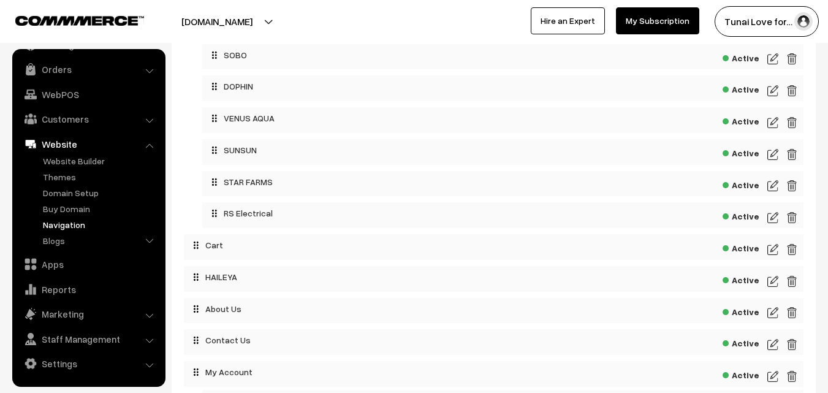
scroll to position [278, 0]
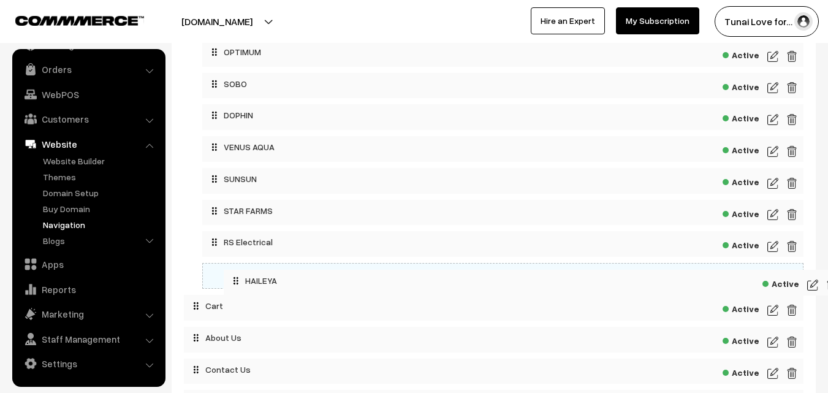
drag, startPoint x: 230, startPoint y: 306, endPoint x: 270, endPoint y: 278, distance: 48.8
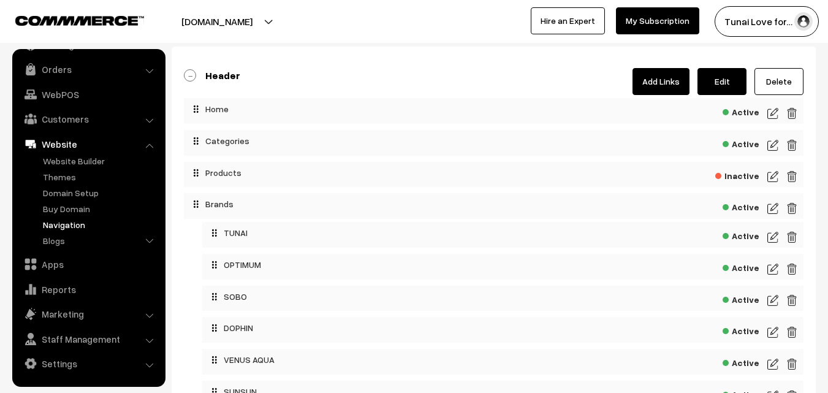
scroll to position [33, 0]
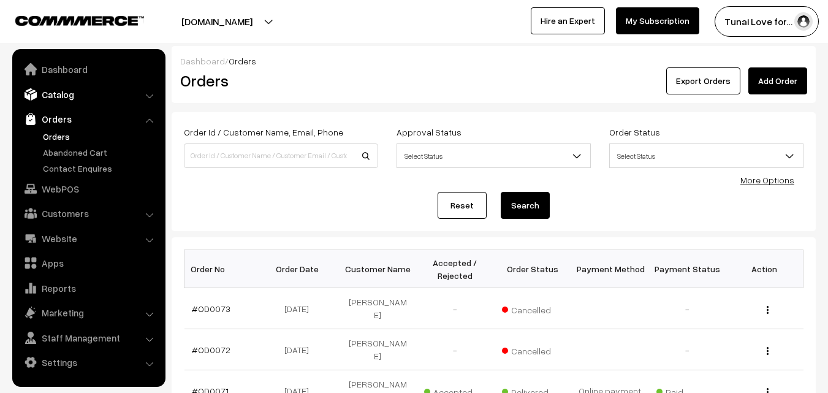
click at [134, 102] on link "Catalog" at bounding box center [88, 94] width 146 height 22
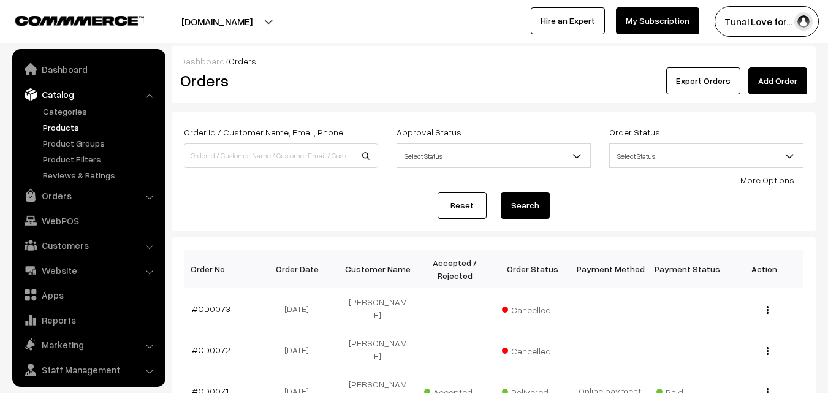
click at [59, 124] on link "Products" at bounding box center [100, 127] width 121 height 13
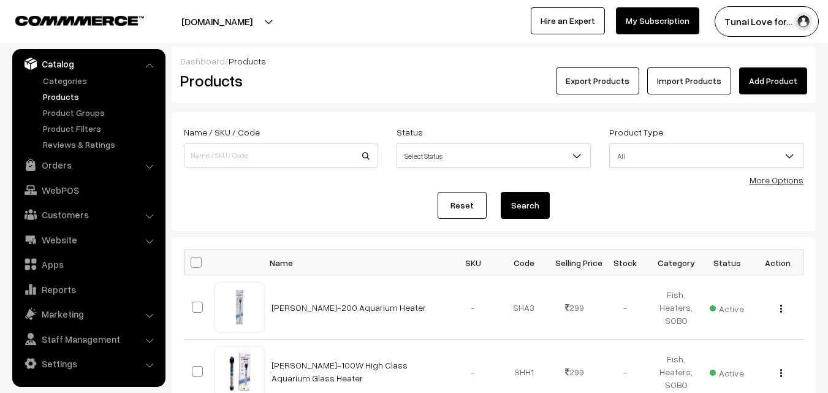
drag, startPoint x: 766, startPoint y: 79, endPoint x: 748, endPoint y: 78, distance: 17.8
click at [767, 78] on link "Add Product" at bounding box center [773, 80] width 68 height 27
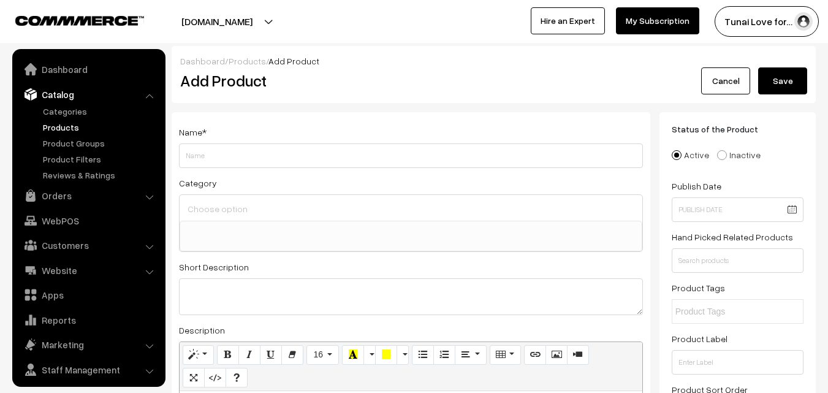
select select
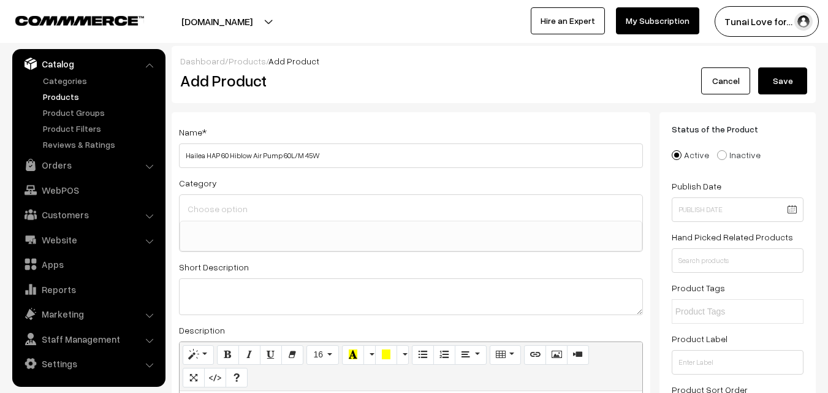
click at [203, 155] on input "Hailea HAP 60 Hiblow Air Pump 60L/M 45W" at bounding box center [411, 155] width 464 height 25
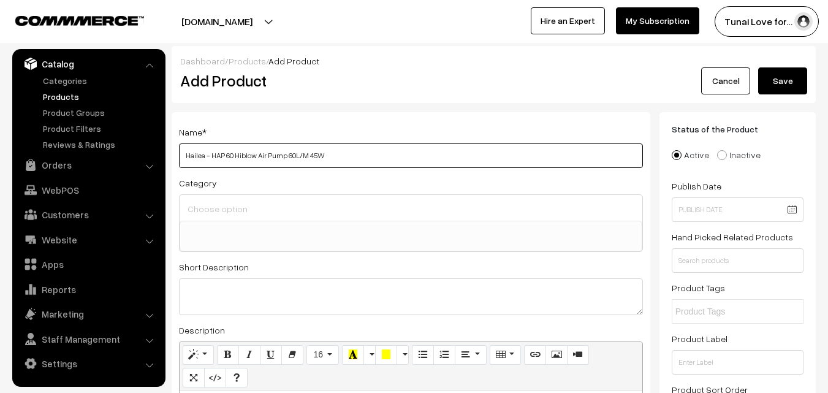
click at [326, 154] on input "Hailea - HAP 60 Hiblow Air Pump 60L/M 45W" at bounding box center [411, 155] width 464 height 25
type input "Hailea - HAP 60 Hiblow Air Pump 60L/M 45W"
click at [249, 203] on input at bounding box center [410, 209] width 453 height 18
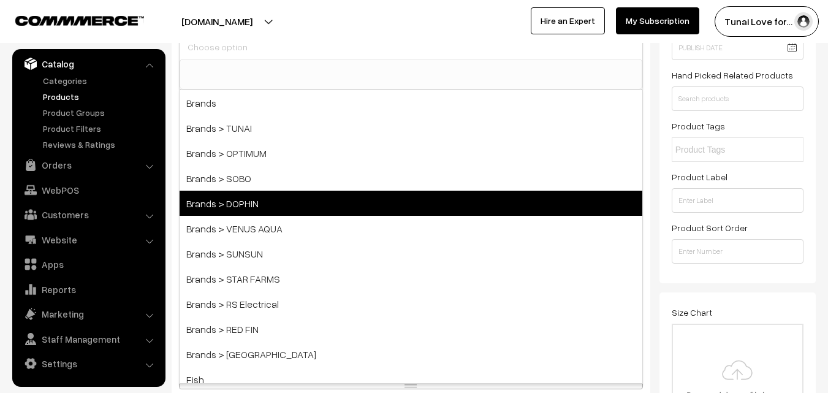
scroll to position [184, 0]
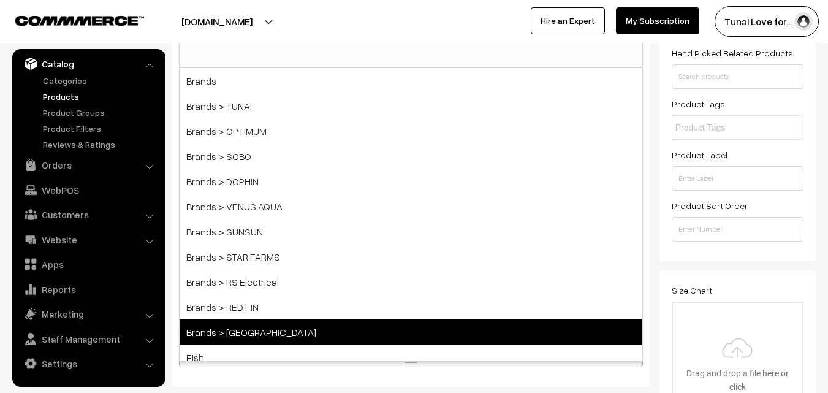
click at [281, 324] on span "Brands > [GEOGRAPHIC_DATA]" at bounding box center [411, 331] width 463 height 25
select select "46"
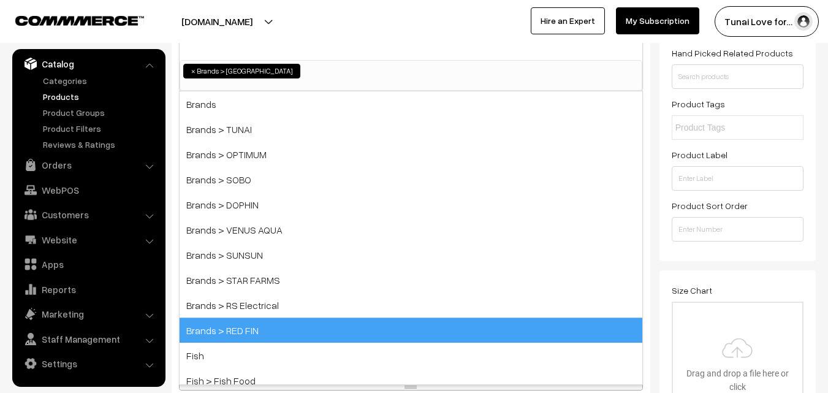
scroll to position [73, 0]
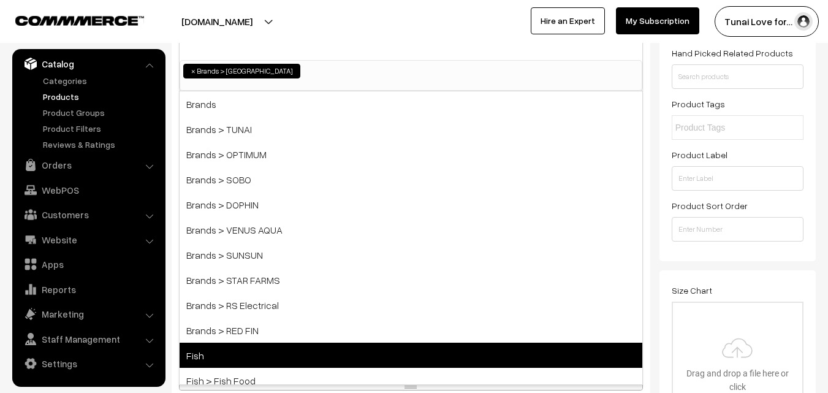
click at [250, 360] on span "Fish" at bounding box center [411, 355] width 463 height 25
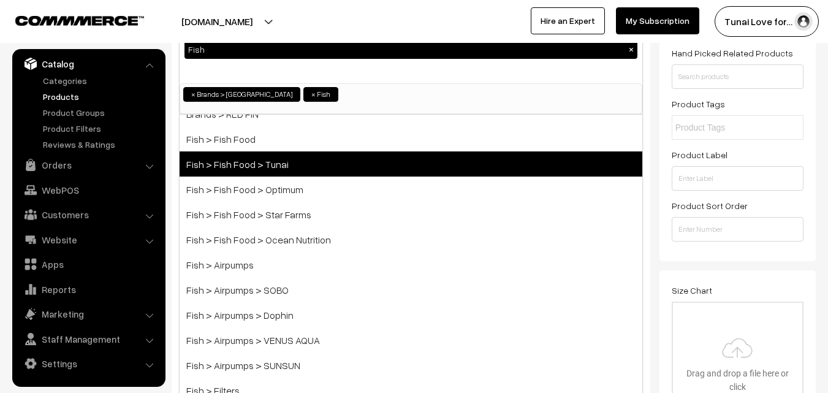
scroll to position [245, 0]
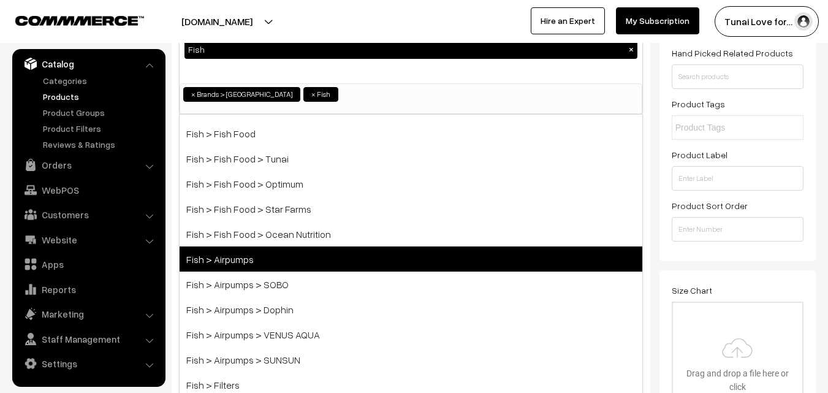
click at [350, 261] on span "Fish > Airpumps" at bounding box center [411, 258] width 463 height 25
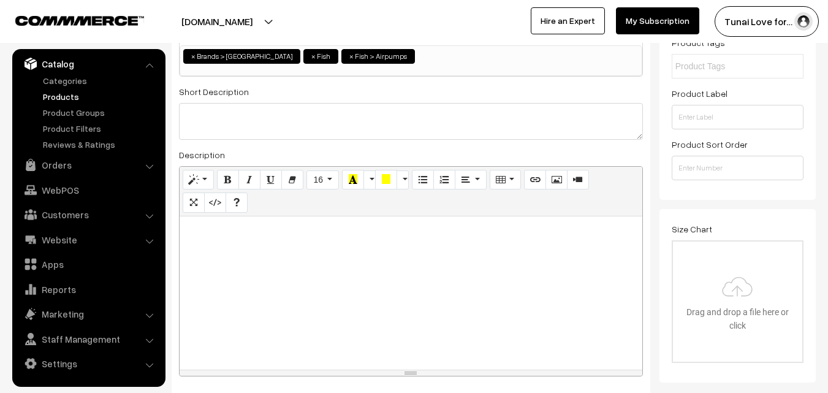
click at [237, 258] on div at bounding box center [411, 292] width 463 height 153
paste div
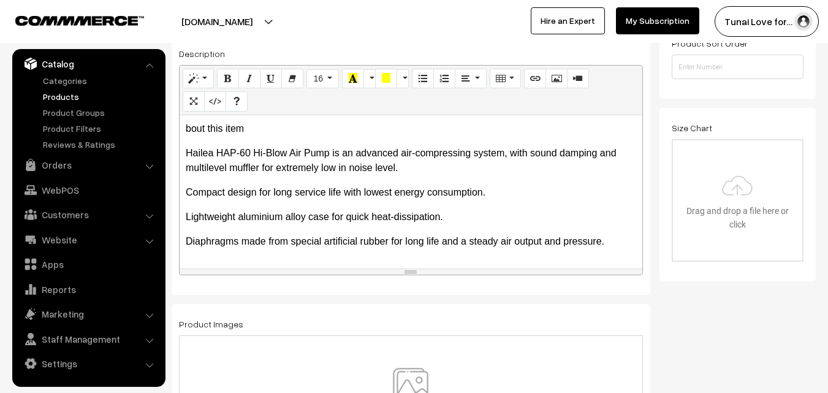
scroll to position [306, 0]
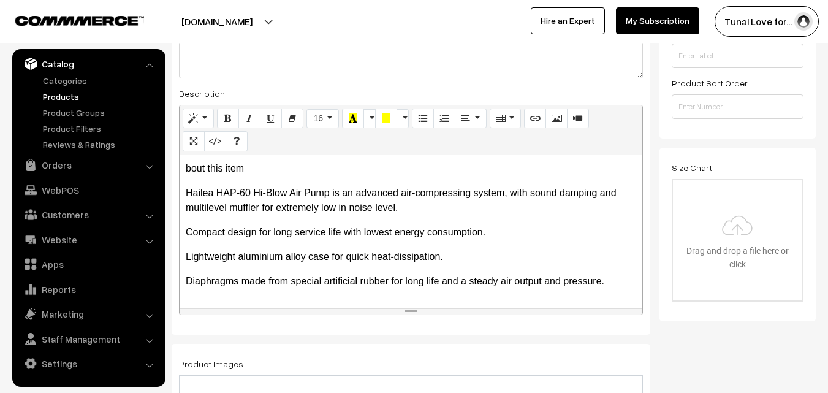
click at [243, 175] on p "bout this item" at bounding box center [411, 168] width 450 height 15
drag, startPoint x: 198, startPoint y: 163, endPoint x: 181, endPoint y: 163, distance: 16.5
click at [181, 163] on div "bout this item Hailea HAP-60 Hi-Blow Air Pump is an advanced air-compressing s…" at bounding box center [411, 231] width 463 height 153
click at [183, 189] on div "Hailea HAP-60 Hi-Blow Air Pump is an advanced air-compressing system, with soun…" at bounding box center [411, 231] width 463 height 153
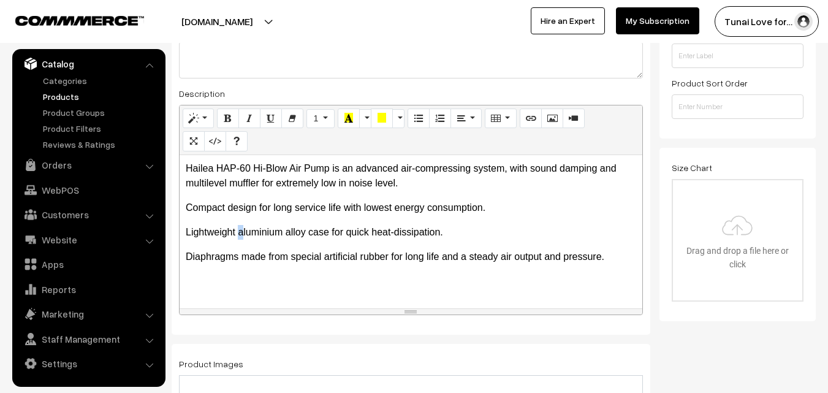
click at [239, 233] on p "Lightweight aluminium alloy case for quick heat-dissipation." at bounding box center [411, 232] width 450 height 15
click at [294, 230] on p "Lightweight Aluminium alloy case for quick heat-dissipation." at bounding box center [411, 232] width 450 height 15
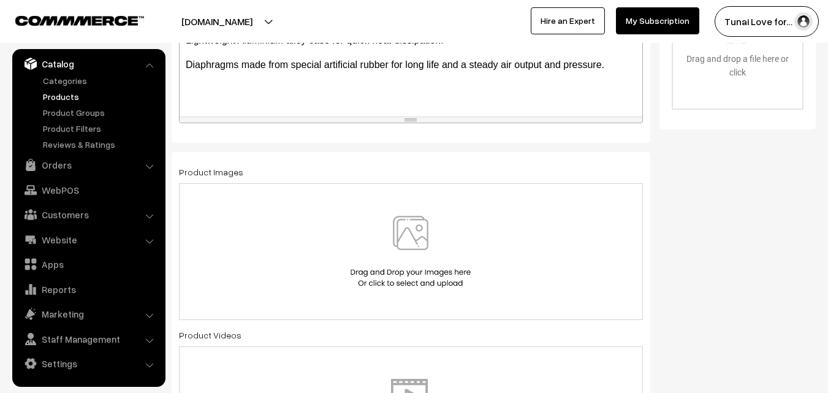
scroll to position [552, 0]
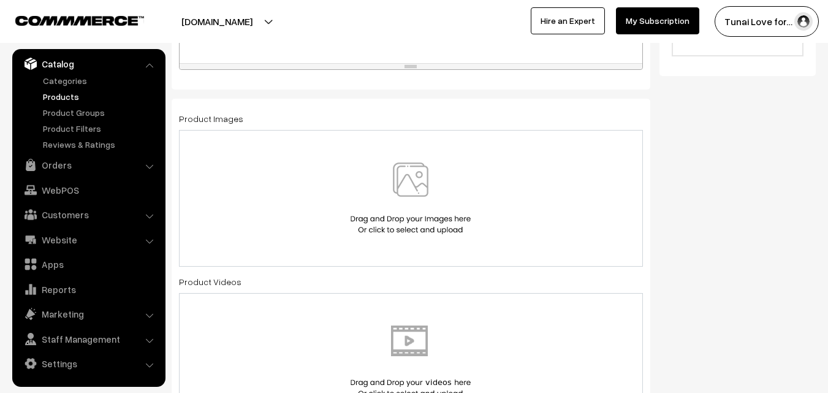
click at [393, 189] on img at bounding box center [411, 198] width 126 height 72
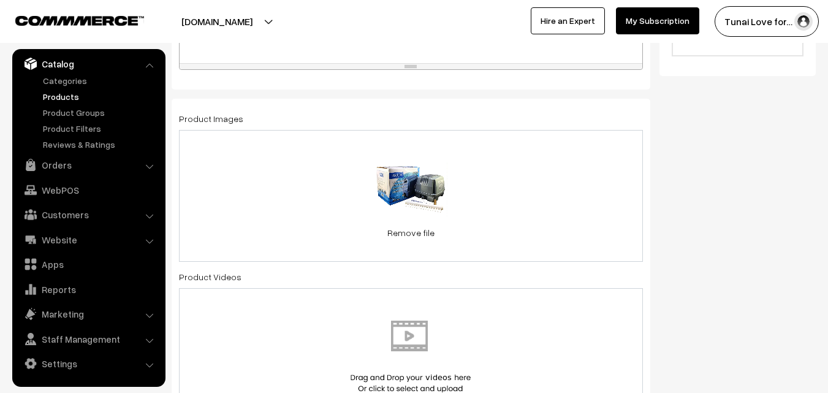
click at [536, 180] on div "47.1 KB Hailea-Hi-Blow-Air-Pump-HAP-60-HAAP08-3.jpg Check Error Remove file" at bounding box center [411, 196] width 464 height 132
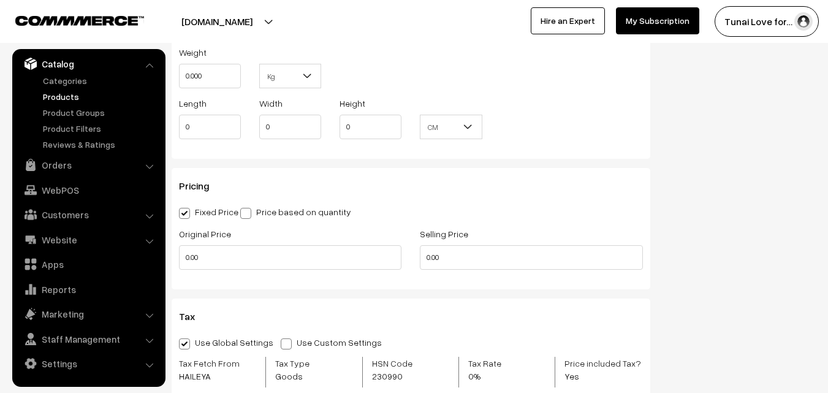
scroll to position [1042, 0]
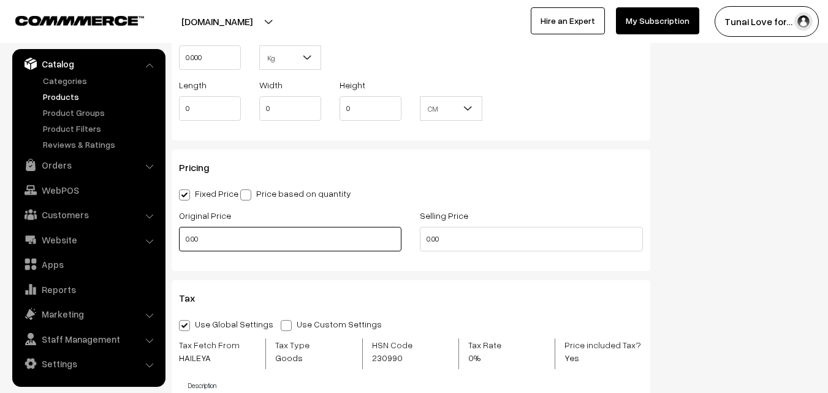
drag, startPoint x: 210, startPoint y: 236, endPoint x: 183, endPoint y: 237, distance: 27.0
click at [183, 237] on input "0.00" at bounding box center [290, 239] width 222 height 25
type input "15000"
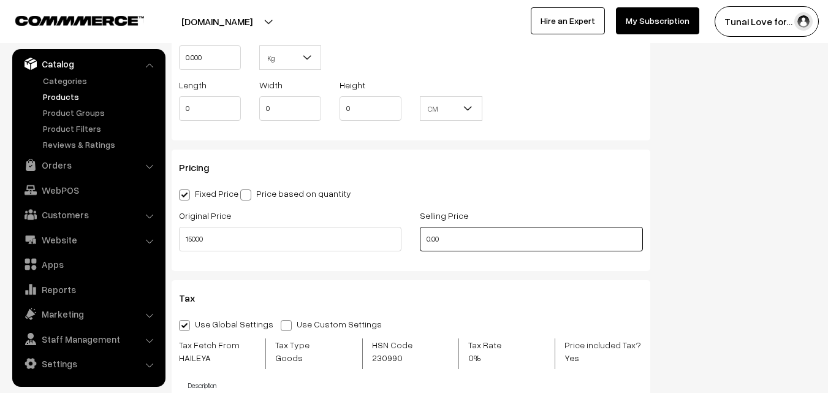
drag, startPoint x: 442, startPoint y: 235, endPoint x: 423, endPoint y: 231, distance: 19.4
click at [420, 232] on input "0.00" at bounding box center [531, 239] width 222 height 25
drag, startPoint x: 435, startPoint y: 237, endPoint x: 419, endPoint y: 237, distance: 16.6
click at [419, 237] on div "Selling Price 0" at bounding box center [531, 233] width 241 height 51
drag, startPoint x: 459, startPoint y: 235, endPoint x: 412, endPoint y: 231, distance: 46.7
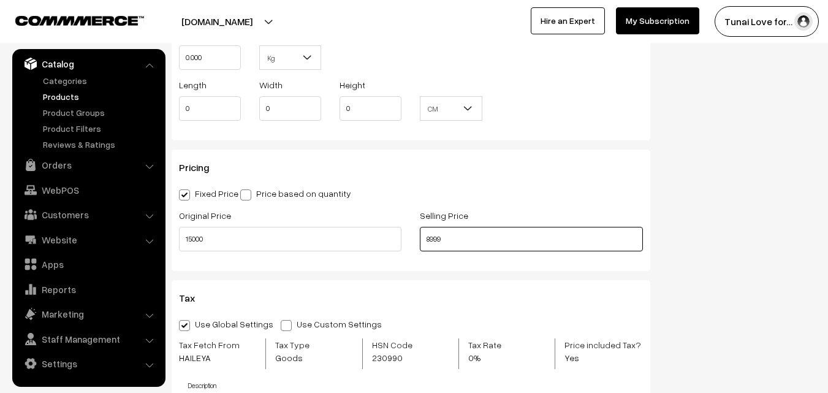
click at [412, 231] on div "Selling Price 8999" at bounding box center [531, 233] width 241 height 51
type input "7100"
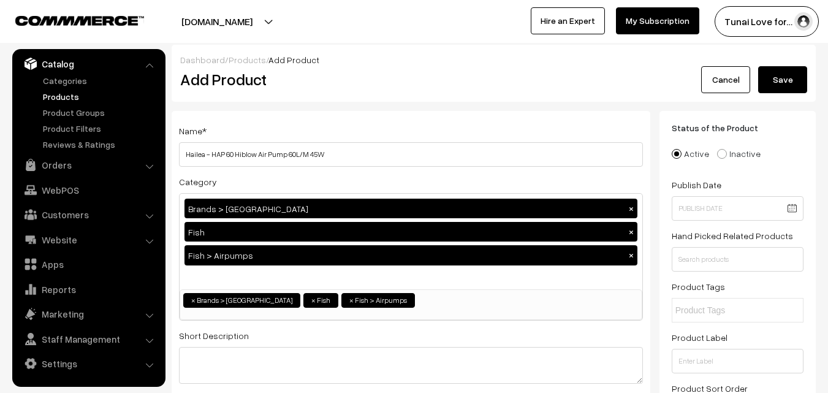
scroll to position [0, 0]
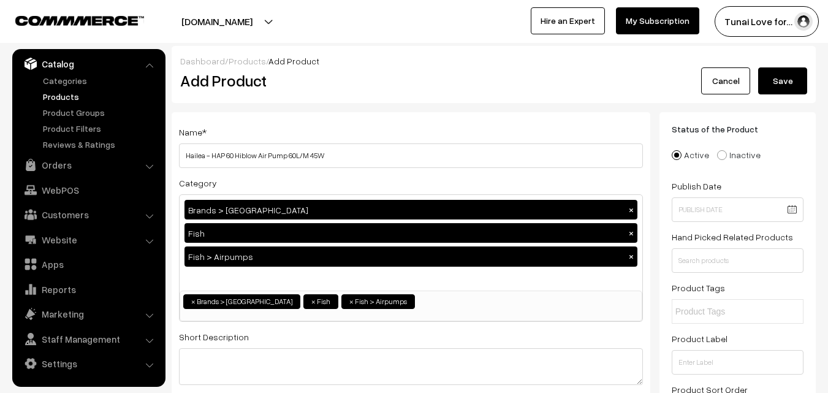
click at [773, 78] on button "Save" at bounding box center [782, 80] width 49 height 27
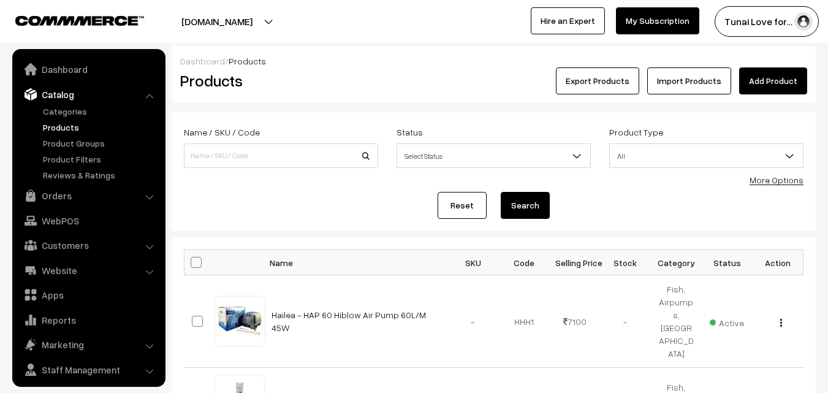
scroll to position [31, 0]
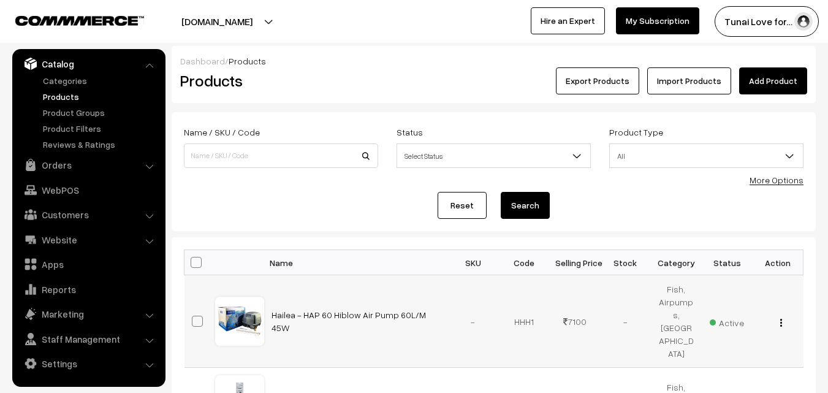
click at [782, 317] on button "button" at bounding box center [781, 322] width 3 height 10
click at [341, 222] on form "Name / SKU / Code Status Select Status Active Inactive Select Status Product Ty…" at bounding box center [494, 171] width 644 height 119
click at [782, 317] on button "button" at bounding box center [781, 322] width 3 height 10
click at [707, 354] on link "Edit" at bounding box center [726, 367] width 104 height 27
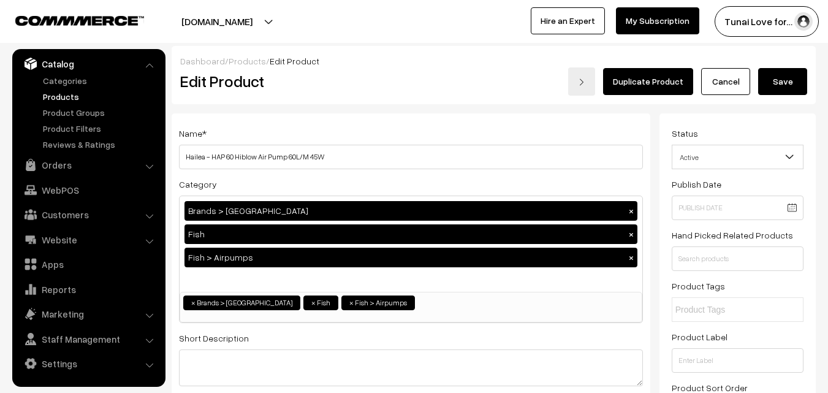
click at [724, 80] on link "Cancel" at bounding box center [725, 81] width 49 height 27
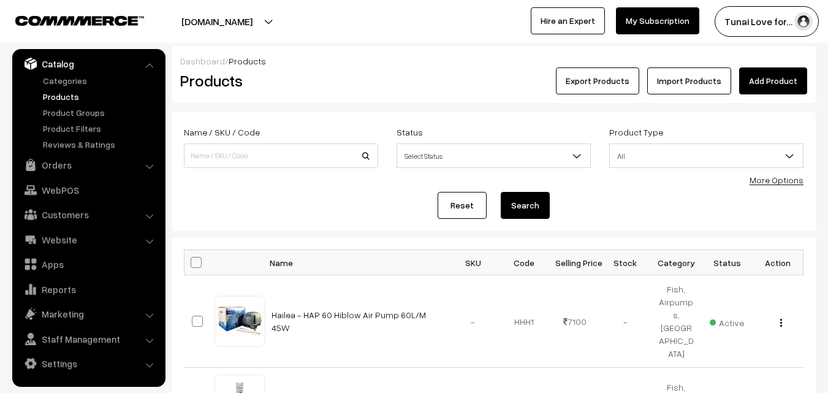
click at [788, 83] on link "Add Product" at bounding box center [773, 80] width 68 height 27
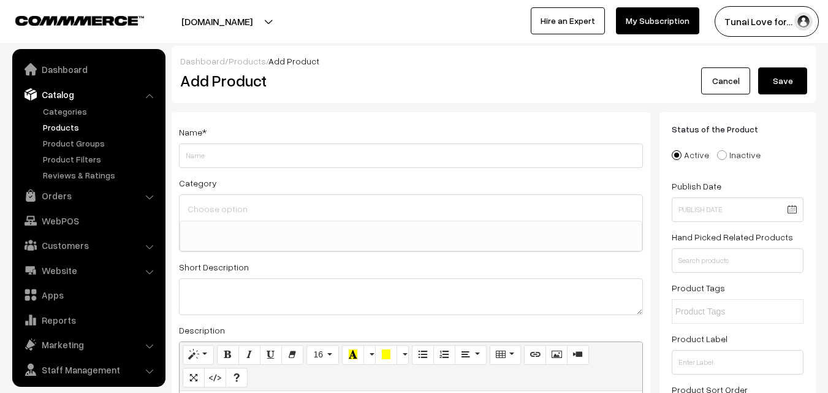
select select
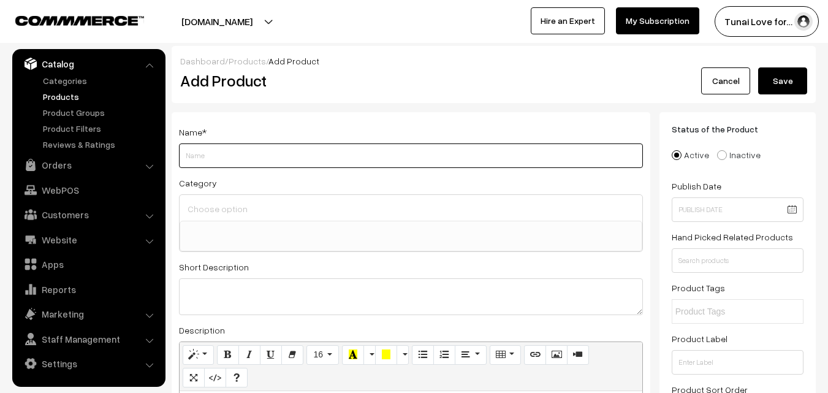
paste input "Hailea HAP 80 Hiblow Air Pump 80L/M 60W"
click at [221, 154] on input "Hailea HAP 80 Hiblow Air Pump 80L/M 60W" at bounding box center [411, 155] width 464 height 25
click at [334, 157] on input "Hailea HAP - 80 Hiblow Air Pump 80L/M 60W" at bounding box center [411, 155] width 464 height 25
type input "Hailea HAP - 80 Hiblow Air Pump 80L/M 60W"
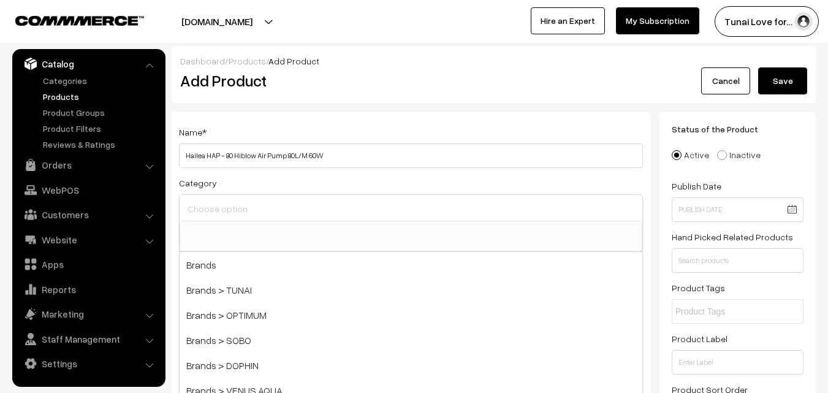
click at [270, 202] on input at bounding box center [410, 209] width 453 height 18
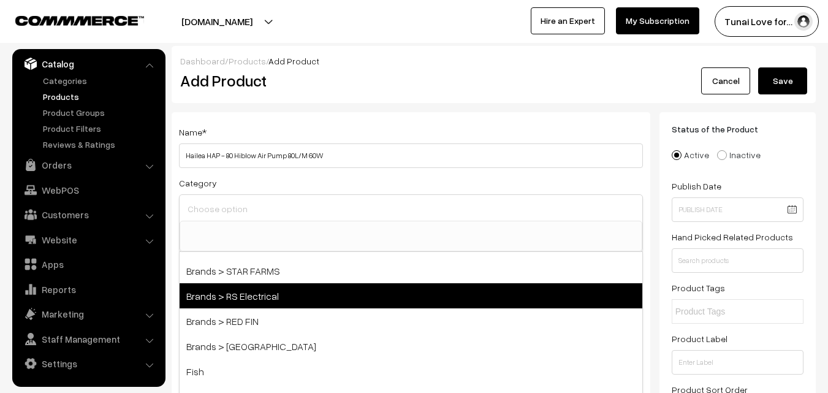
scroll to position [184, 0]
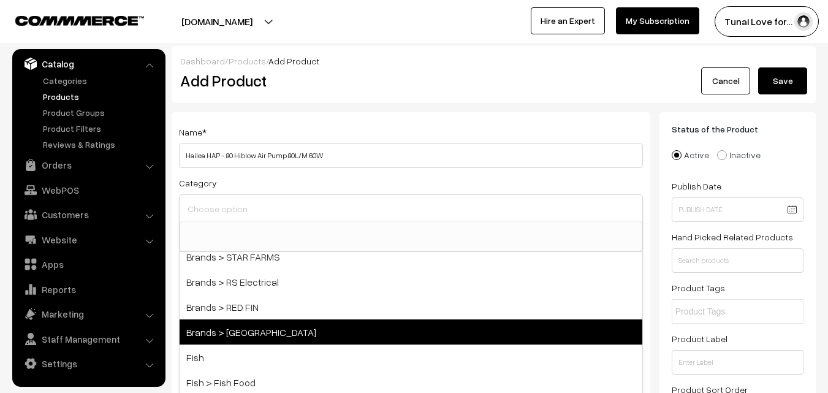
click at [259, 324] on span "Brands > [GEOGRAPHIC_DATA]" at bounding box center [411, 331] width 463 height 25
select select "46"
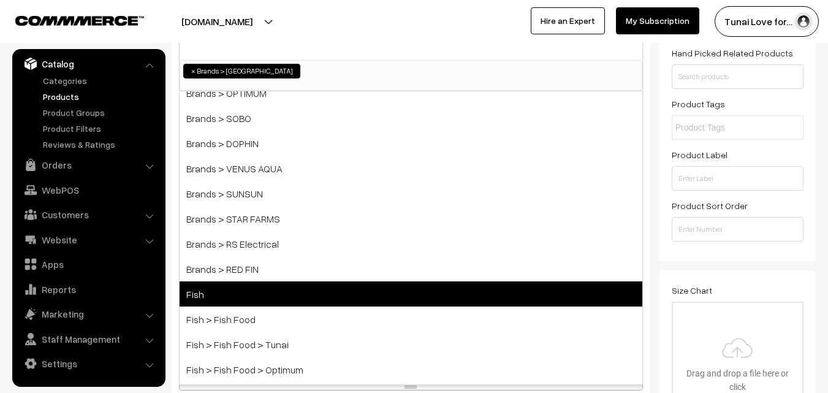
click at [282, 285] on span "Fish" at bounding box center [411, 293] width 463 height 25
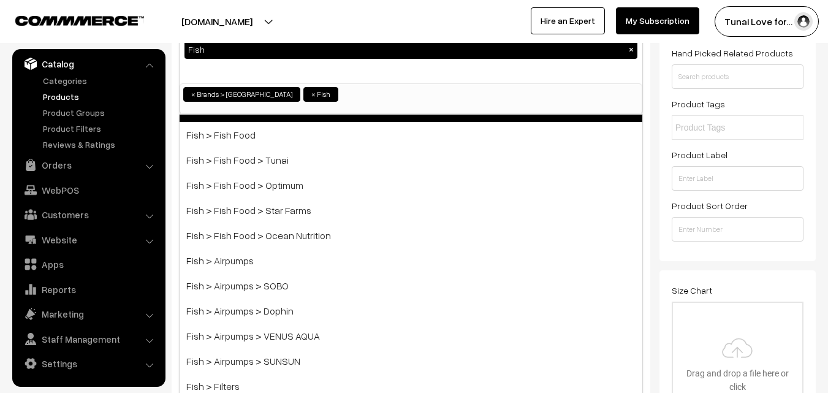
scroll to position [245, 0]
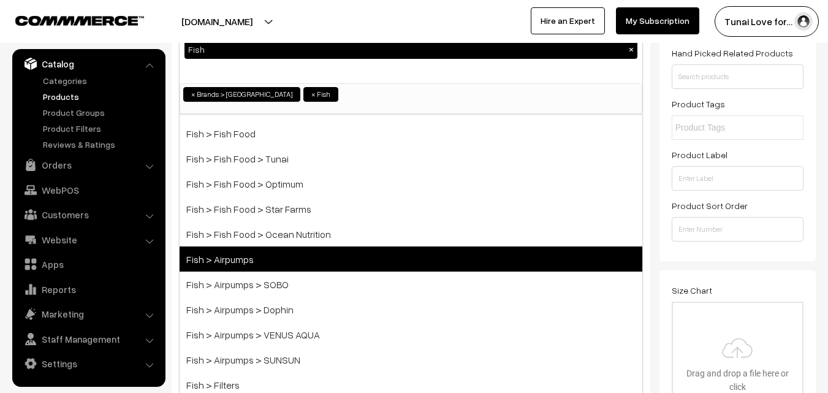
click at [286, 264] on span "Fish > Airpumps" at bounding box center [411, 258] width 463 height 25
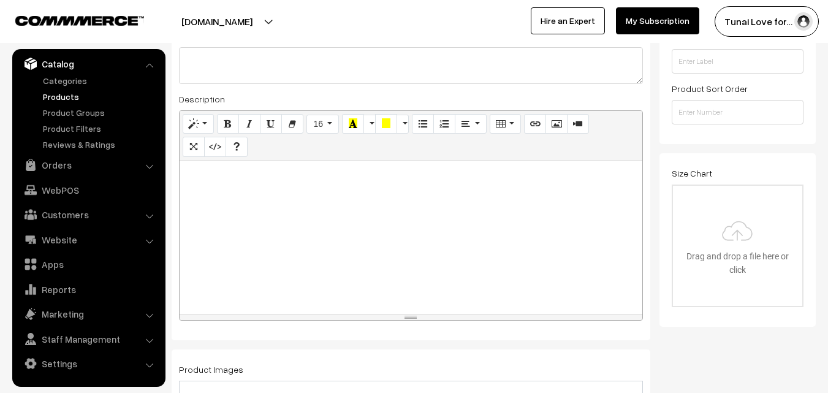
scroll to position [306, 0]
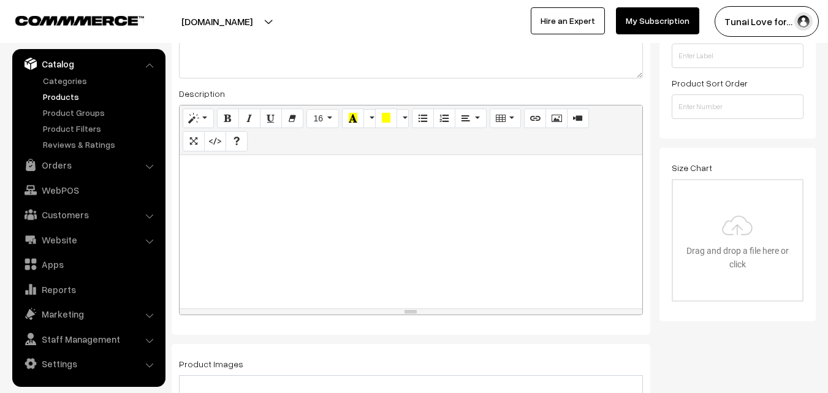
click at [565, 219] on div at bounding box center [411, 231] width 463 height 153
click at [240, 190] on div at bounding box center [411, 231] width 463 height 153
paste div
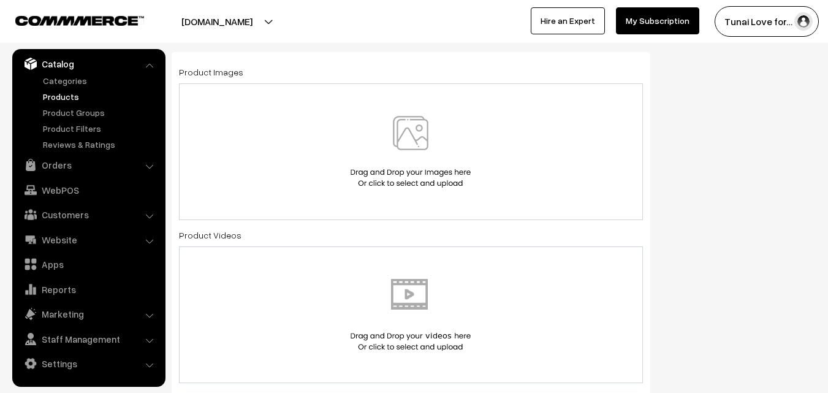
scroll to position [613, 0]
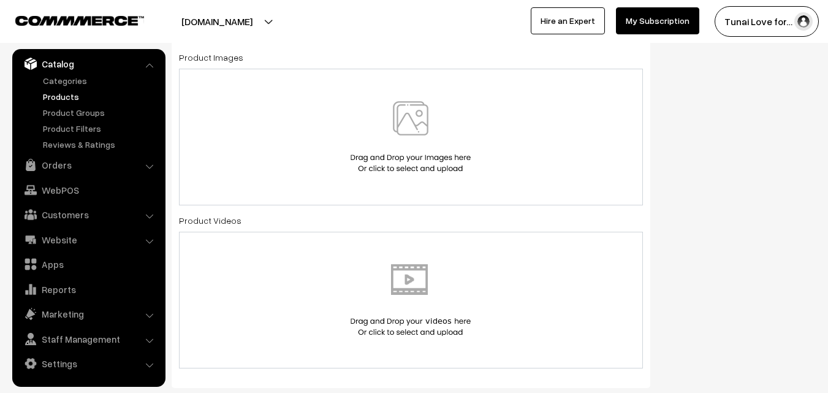
click at [422, 130] on img at bounding box center [411, 137] width 126 height 72
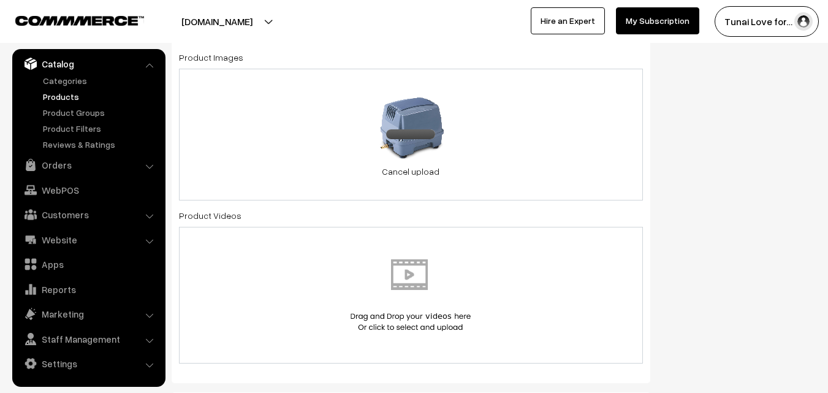
click at [507, 145] on div "36.2 KB 61WjwBMmNPL._UF1000,1000_QL80_.jpg Check Error Cancel upload" at bounding box center [411, 135] width 464 height 132
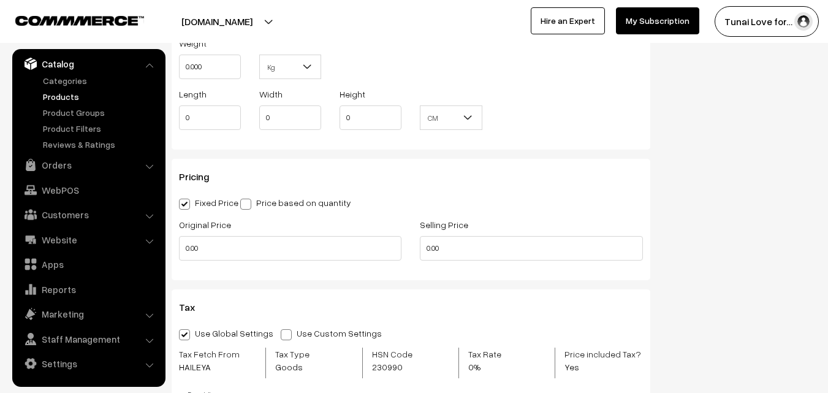
scroll to position [1103, 0]
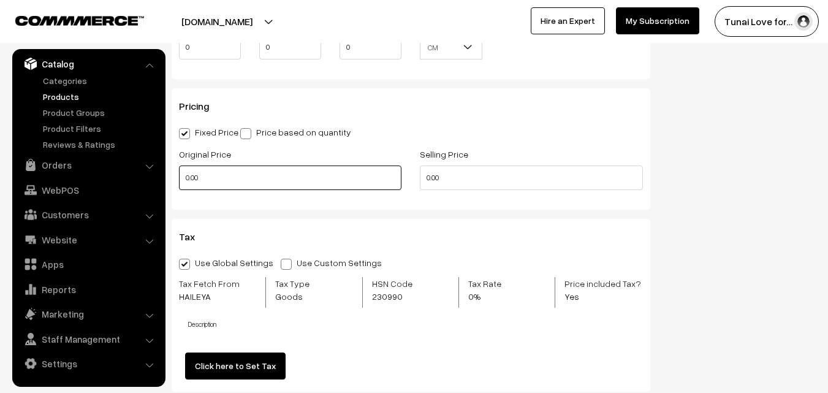
drag, startPoint x: 214, startPoint y: 177, endPoint x: 184, endPoint y: 175, distance: 30.1
click at [184, 175] on input "0.00" at bounding box center [290, 177] width 222 height 25
click at [184, 168] on input "0" at bounding box center [290, 177] width 222 height 25
drag, startPoint x: 215, startPoint y: 177, endPoint x: 184, endPoint y: 177, distance: 30.6
click at [184, 177] on input "17700" at bounding box center [290, 177] width 222 height 25
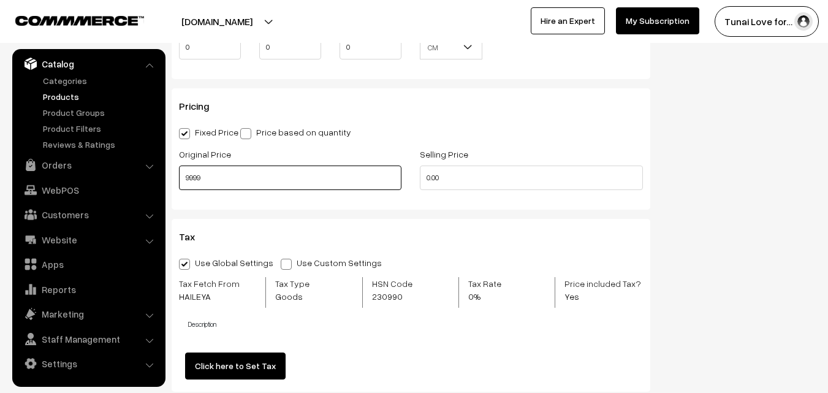
type input "9999"
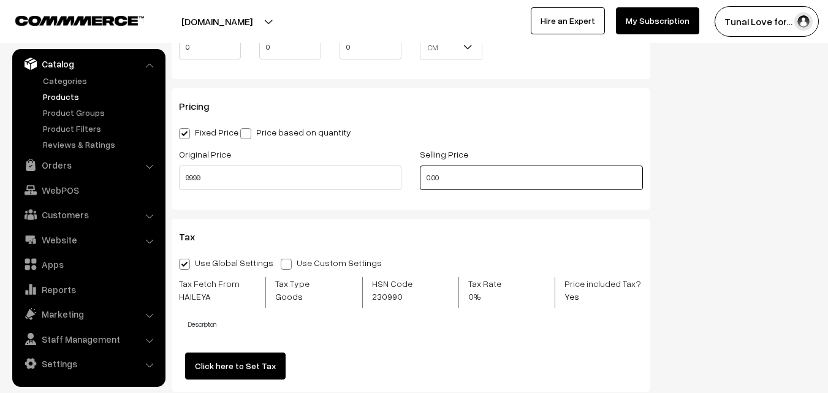
drag, startPoint x: 444, startPoint y: 175, endPoint x: 422, endPoint y: 173, distance: 22.1
click at [422, 173] on input "0.00" at bounding box center [531, 177] width 222 height 25
type input "8100"
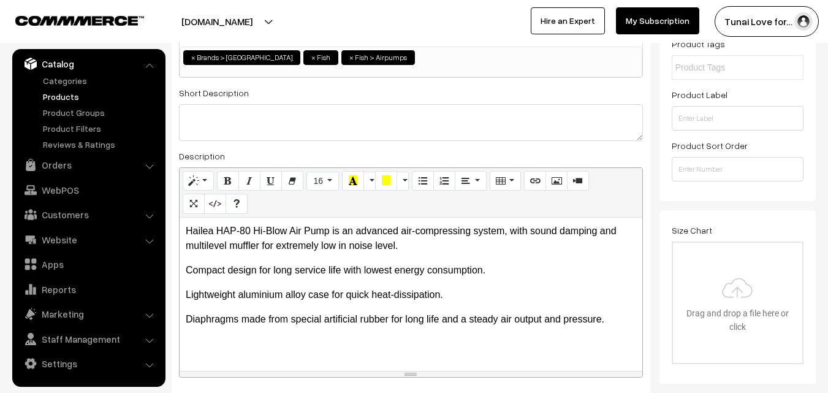
scroll to position [0, 0]
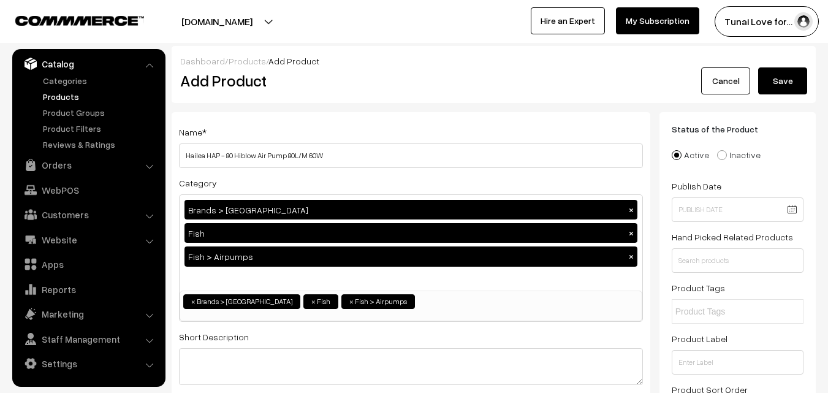
click at [769, 86] on button "Save" at bounding box center [782, 80] width 49 height 27
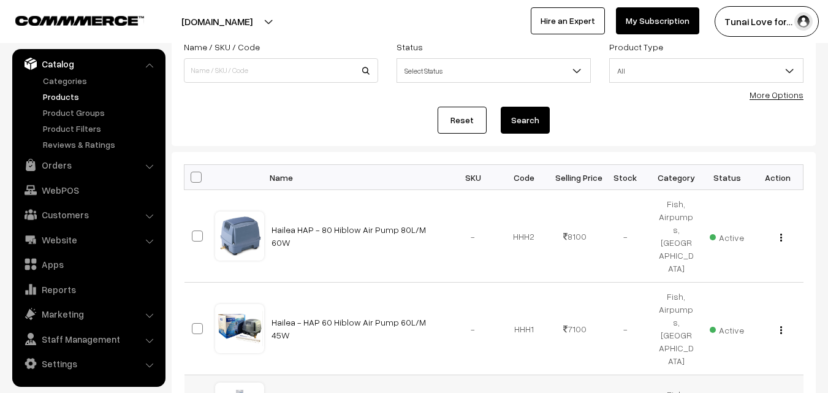
scroll to position [123, 0]
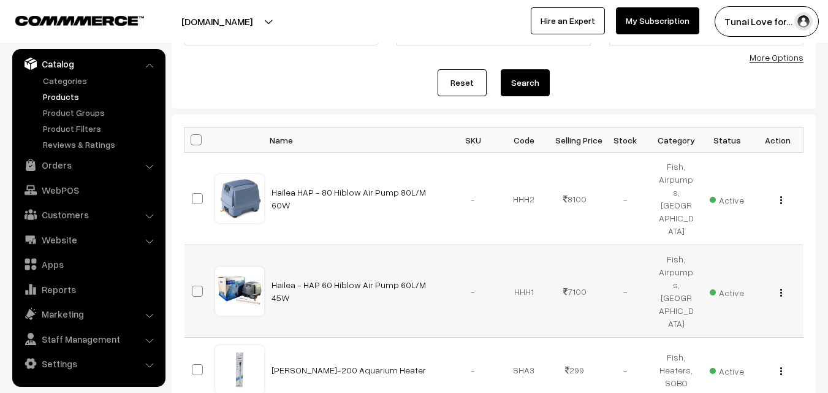
click at [782, 287] on button "button" at bounding box center [781, 292] width 3 height 10
click at [688, 324] on link "Edit" at bounding box center [726, 337] width 104 height 27
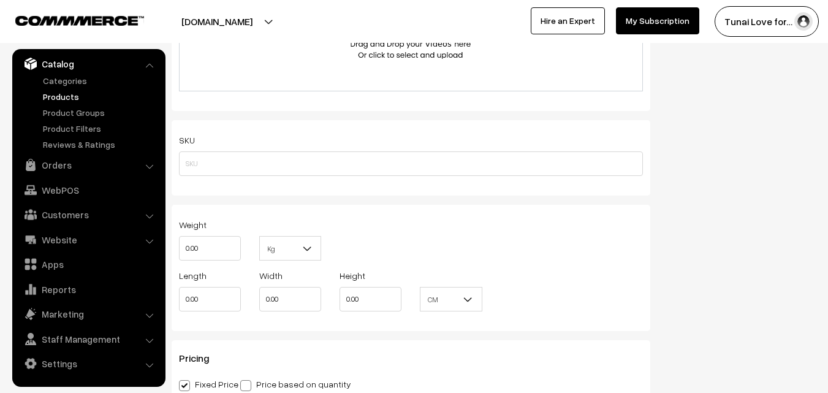
scroll to position [1103, 0]
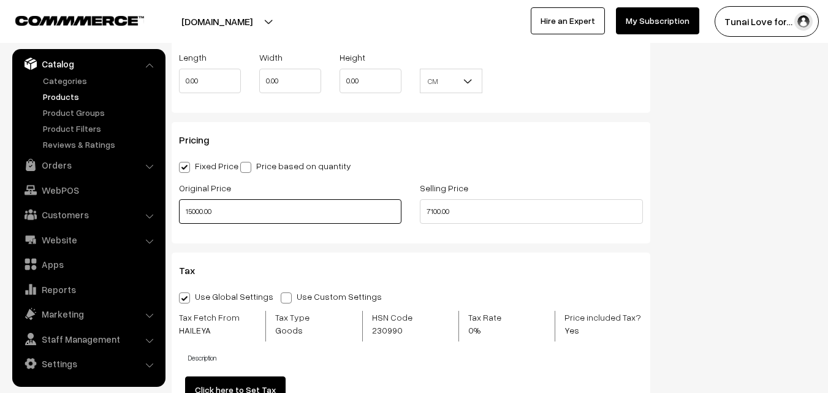
click at [224, 210] on input "15000.00" at bounding box center [290, 211] width 222 height 25
drag, startPoint x: 243, startPoint y: 208, endPoint x: 185, endPoint y: 208, distance: 57.6
click at [185, 208] on input "15000.00" at bounding box center [290, 211] width 222 height 25
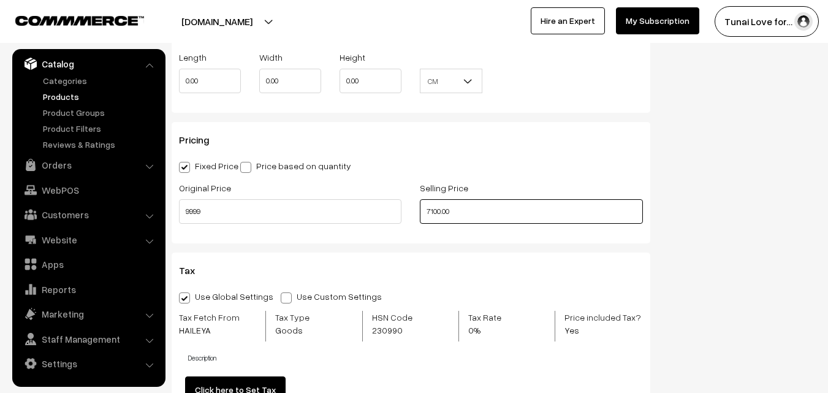
type input "9999.00"
click at [461, 213] on input "7100.00" at bounding box center [531, 211] width 222 height 25
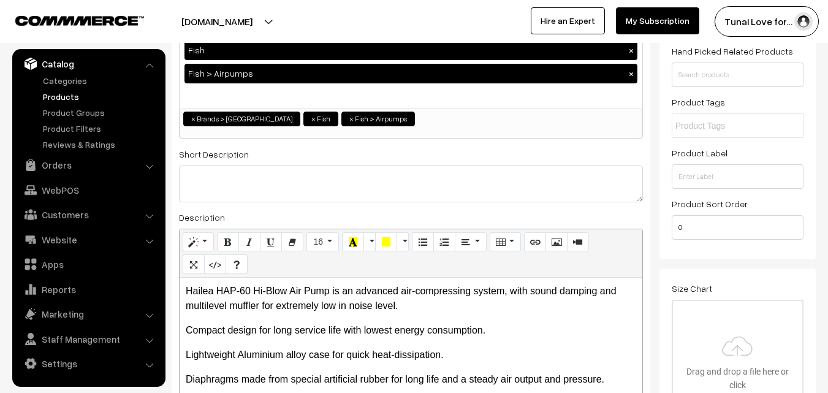
scroll to position [0, 0]
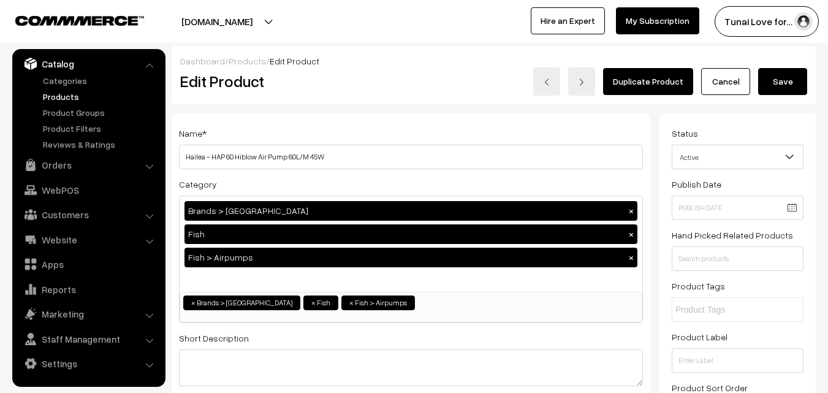
click at [775, 86] on button "Save" at bounding box center [782, 81] width 49 height 27
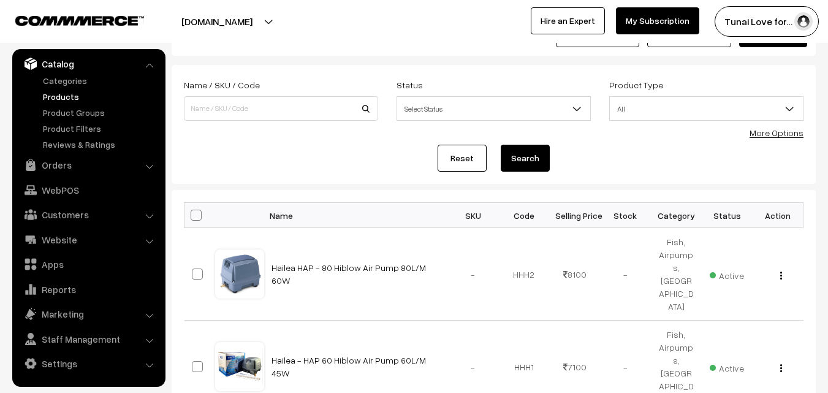
scroll to position [123, 0]
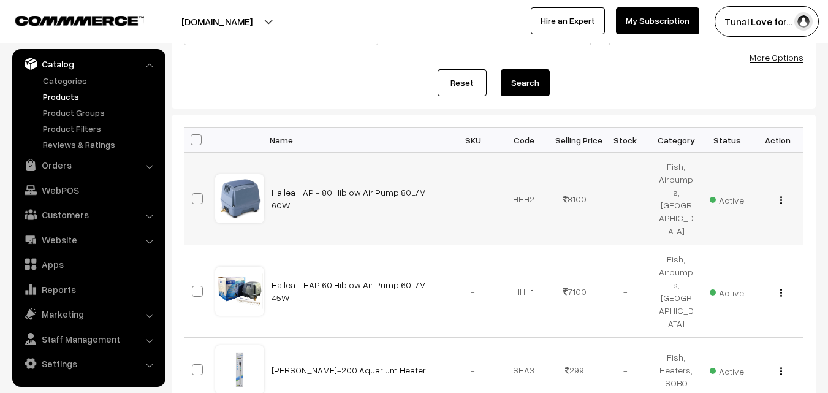
click at [783, 192] on div "View Edit Delete" at bounding box center [778, 198] width 36 height 13
click at [781, 196] on img "button" at bounding box center [781, 200] width 2 height 8
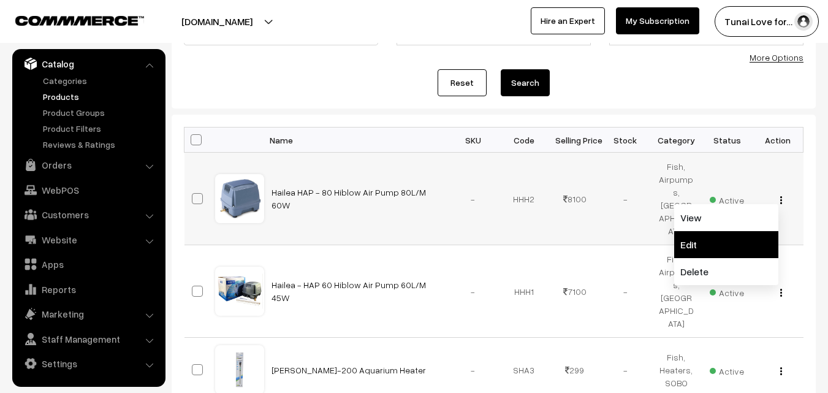
click at [696, 231] on link "Edit" at bounding box center [726, 244] width 104 height 27
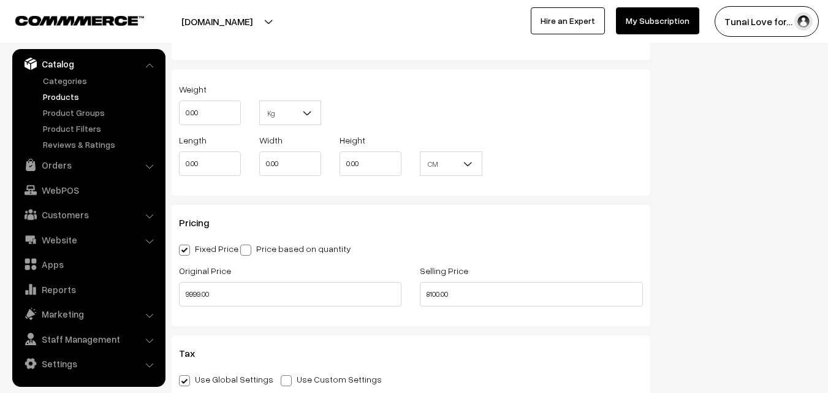
scroll to position [1042, 0]
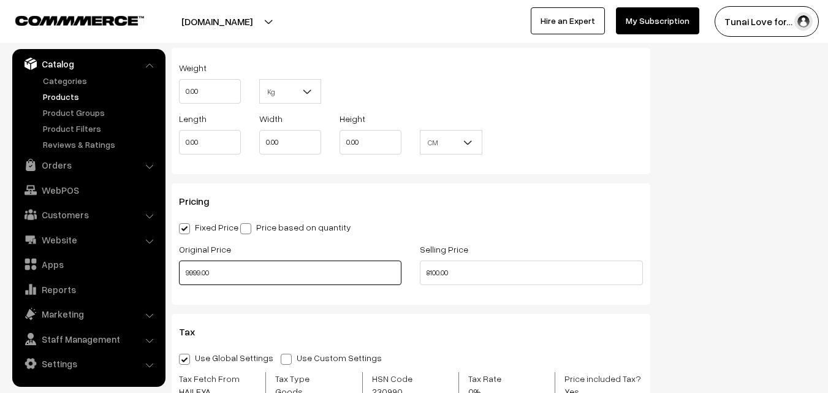
click at [186, 273] on input "9999.00" at bounding box center [290, 272] width 222 height 25
click at [191, 270] on input "9999.00" at bounding box center [290, 272] width 222 height 25
click at [185, 269] on input "9999.00" at bounding box center [290, 272] width 222 height 25
type input "11999.00"
click at [329, 296] on div "Pricing Fixed Price Price based on quantity Original Price 11999.00 Selling Pri…" at bounding box center [411, 243] width 479 height 121
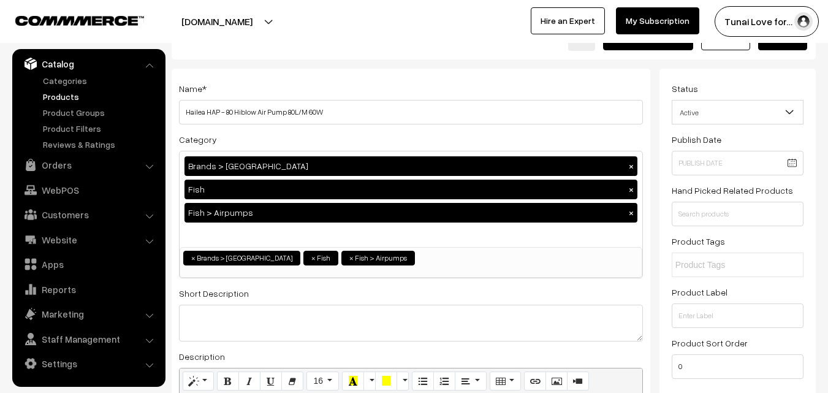
scroll to position [0, 0]
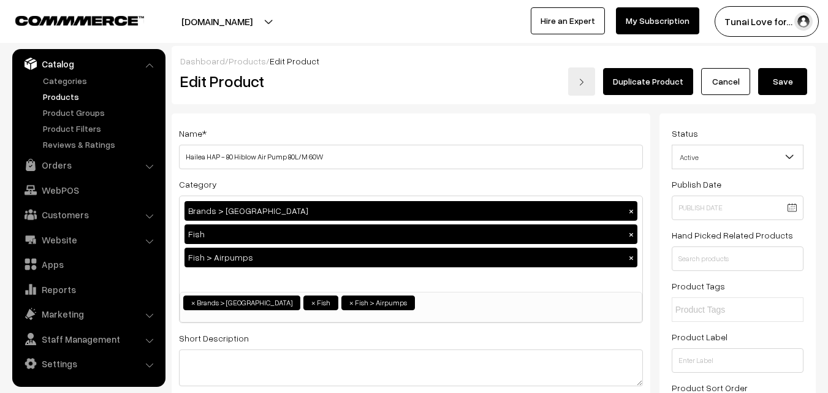
click at [777, 85] on button "Save" at bounding box center [782, 81] width 49 height 27
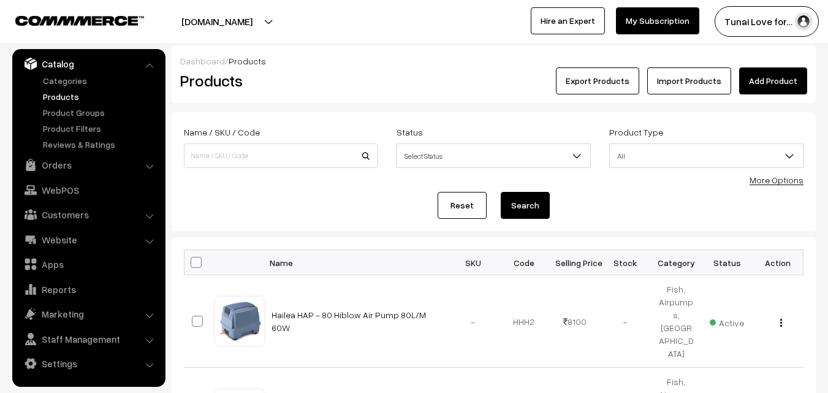
click at [791, 85] on link "Add Product" at bounding box center [773, 80] width 68 height 27
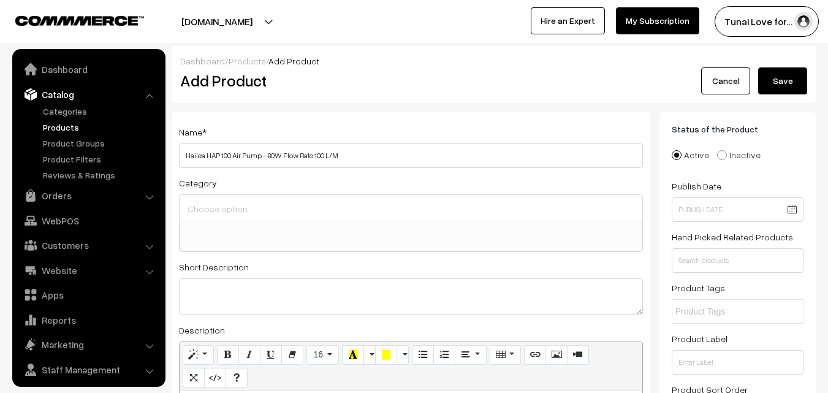
select select
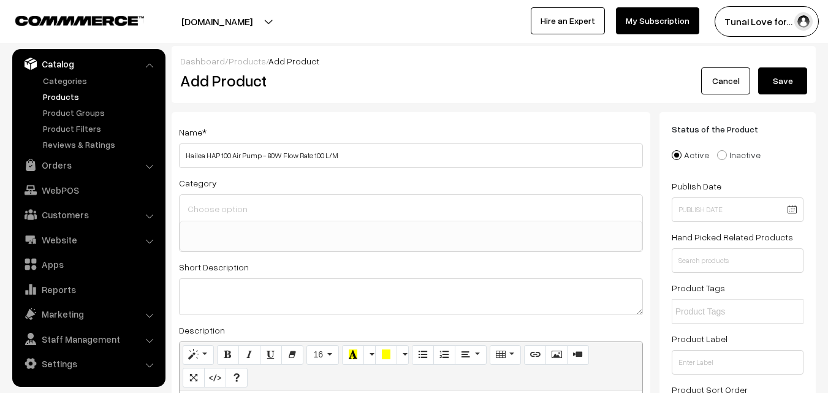
click at [221, 153] on input "Hailea HAP 100 Air Pump - 80W Flow Rate 100 L/M" at bounding box center [411, 155] width 464 height 25
type input "Hailea HAP - 100 Air Pump - 80W Flow Rate 100 L/M"
click at [281, 200] on input at bounding box center [410, 209] width 453 height 18
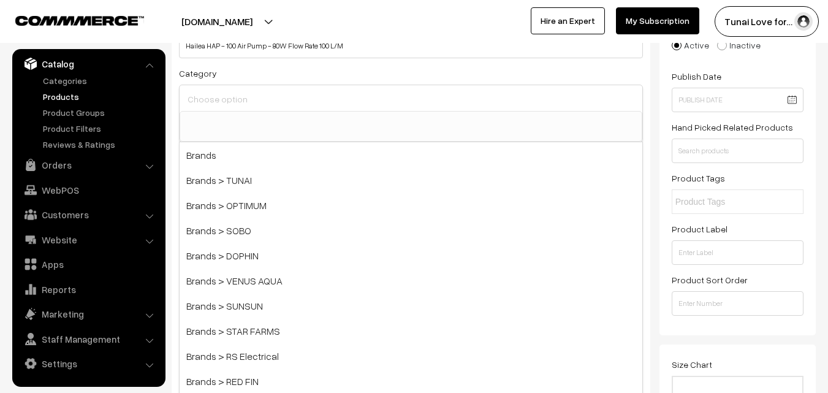
scroll to position [245, 0]
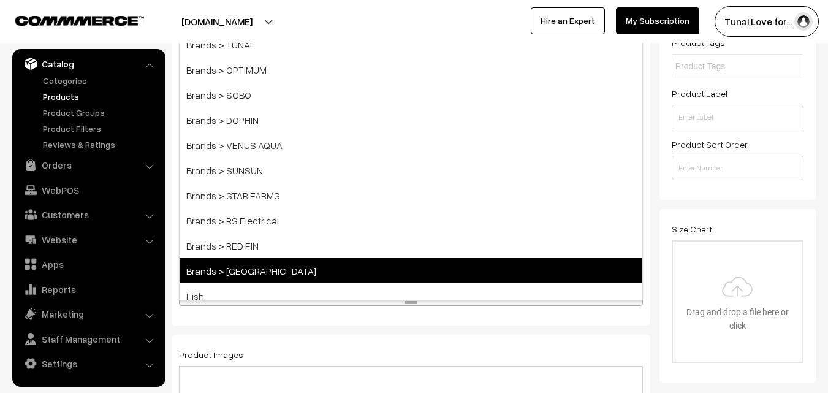
click at [270, 268] on span "Brands > [GEOGRAPHIC_DATA]" at bounding box center [411, 270] width 463 height 25
select select "46"
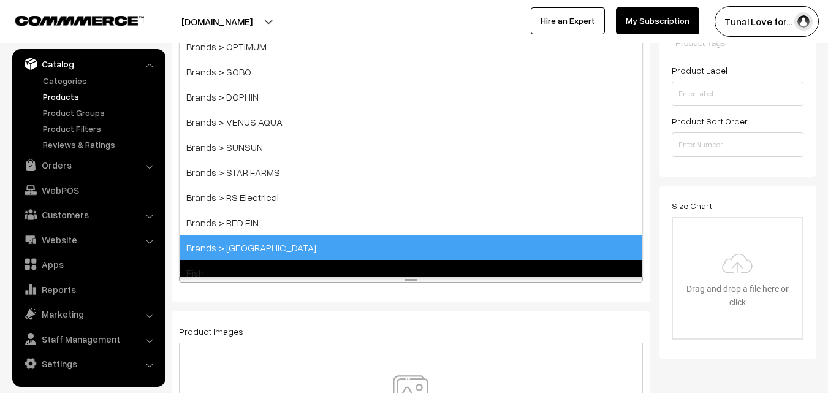
scroll to position [73, 0]
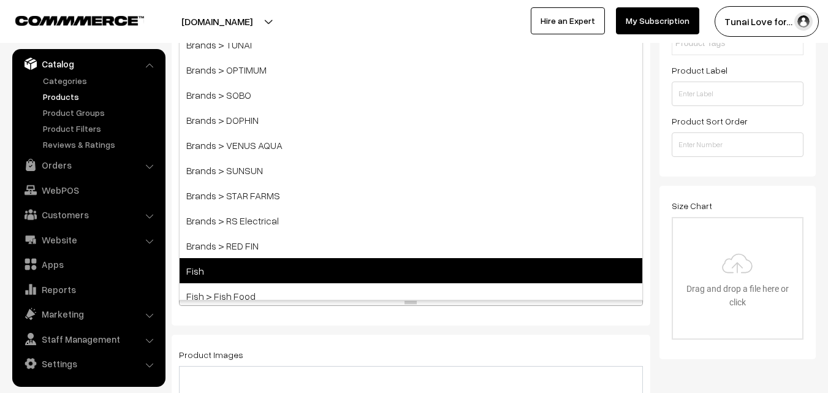
click at [211, 279] on span "Fish" at bounding box center [411, 270] width 463 height 25
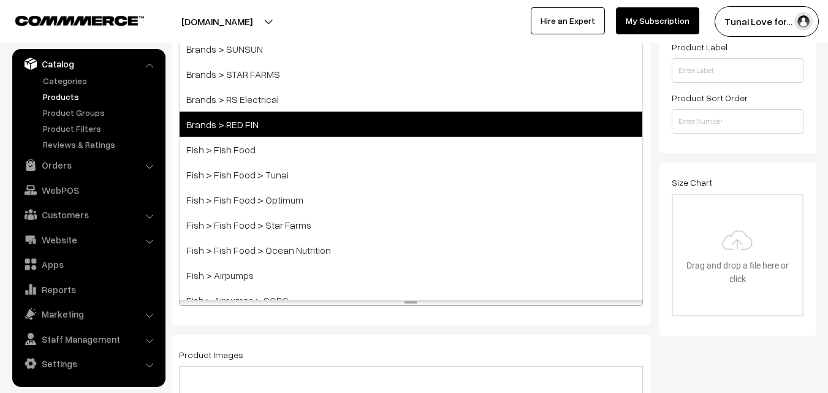
scroll to position [184, 0]
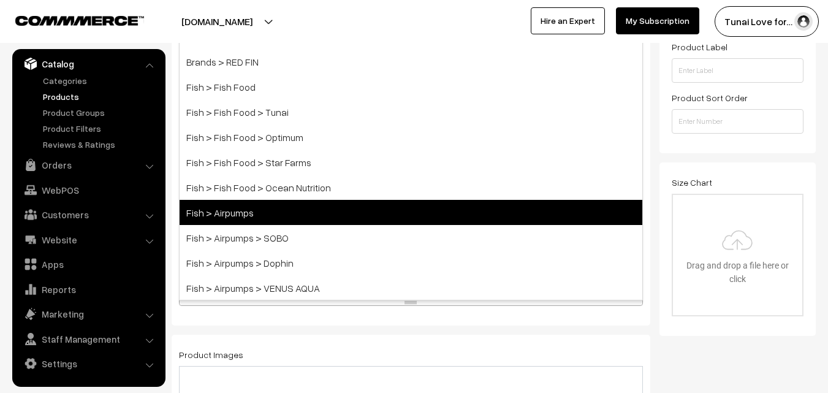
click at [279, 221] on span "Fish > Airpumps" at bounding box center [411, 212] width 463 height 25
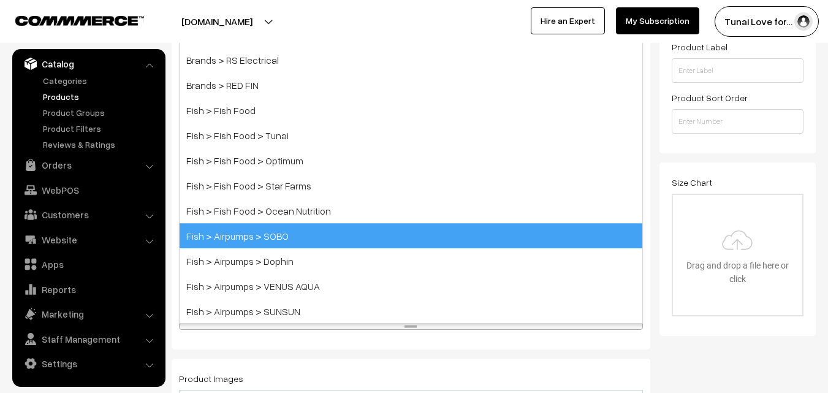
scroll to position [315, 0]
